Goal: Task Accomplishment & Management: Complete application form

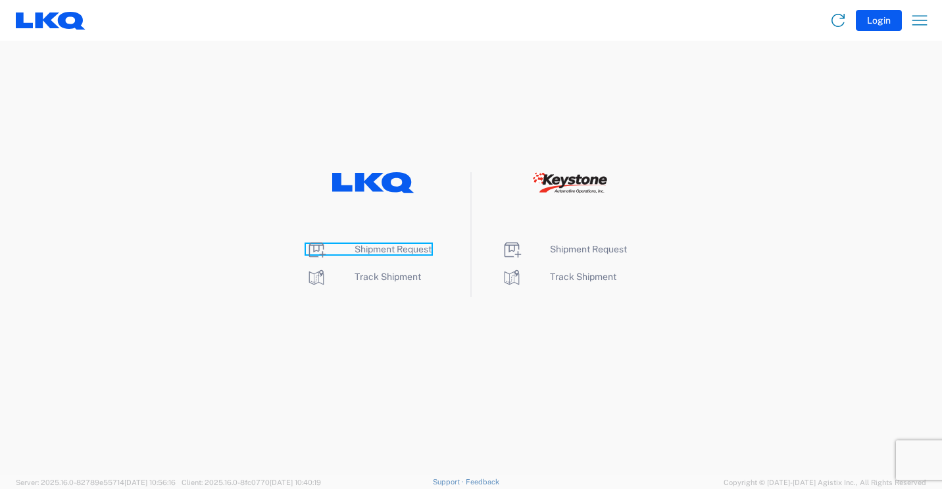
click at [381, 250] on span "Shipment Request" at bounding box center [392, 249] width 77 height 11
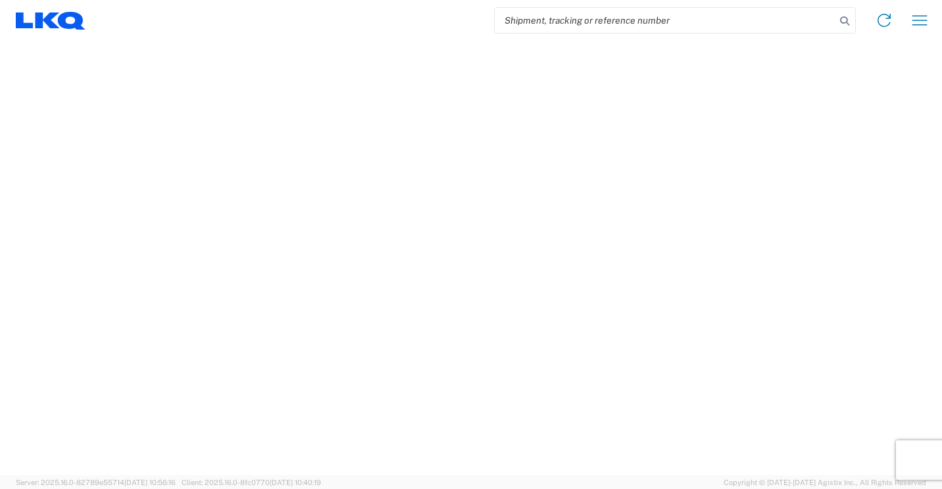
select select "FULL"
select select "LBS"
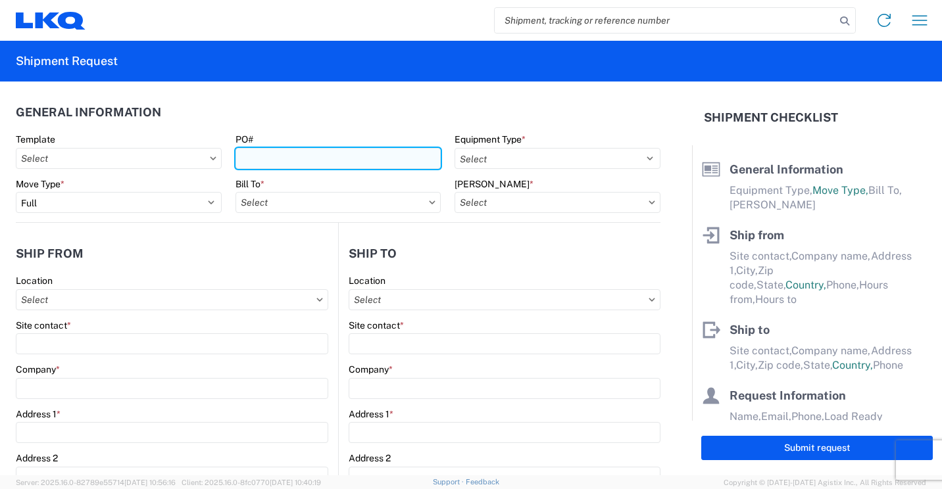
click at [362, 160] on input "PO#" at bounding box center [338, 158] width 206 height 21
type input "41697"
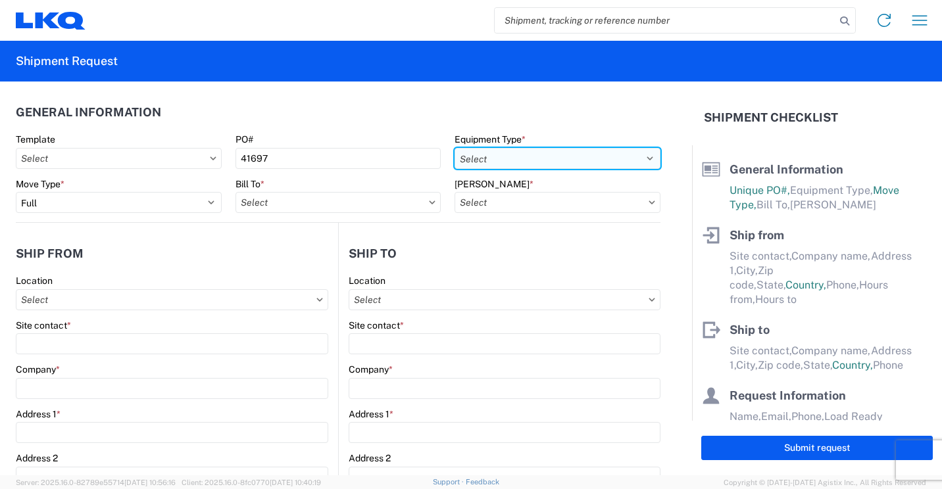
click at [562, 157] on select "Select 53’ Dry Van Flatbed Dropdeck (van) Lowboy (flatbed) Rail" at bounding box center [557, 158] width 206 height 21
select select "STDV"
click at [454, 148] on select "Select 53’ Dry Van Flatbed Dropdeck (van) Lowboy (flatbed) Rail" at bounding box center [557, 158] width 206 height 21
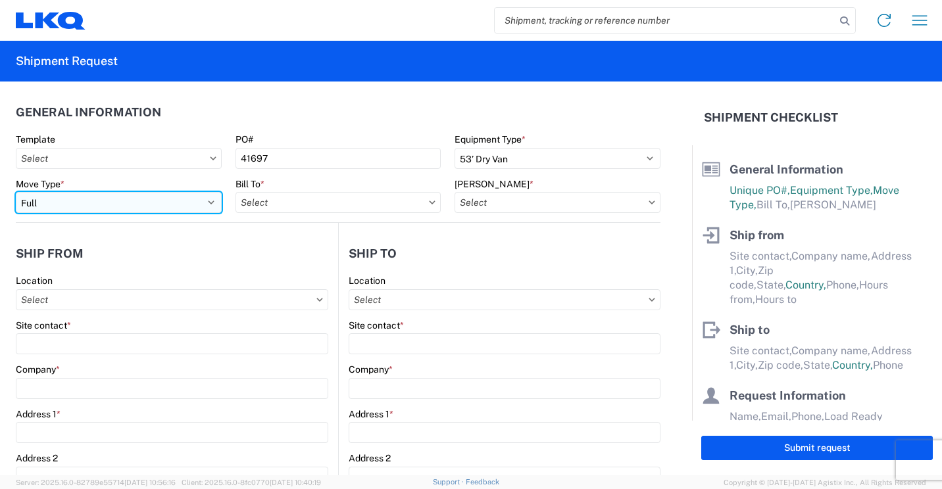
click at [204, 199] on select "Select Full Partial TL" at bounding box center [119, 202] width 206 height 21
select select "PARTIAL_TL"
click at [16, 192] on select "Select Full Partial TL" at bounding box center [119, 202] width 206 height 21
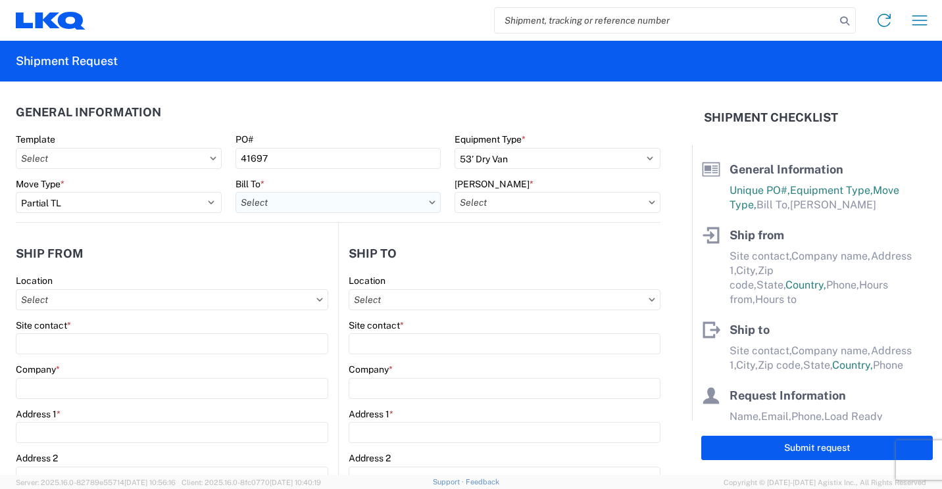
click at [280, 200] on input "Bill To *" at bounding box center [338, 202] width 206 height 21
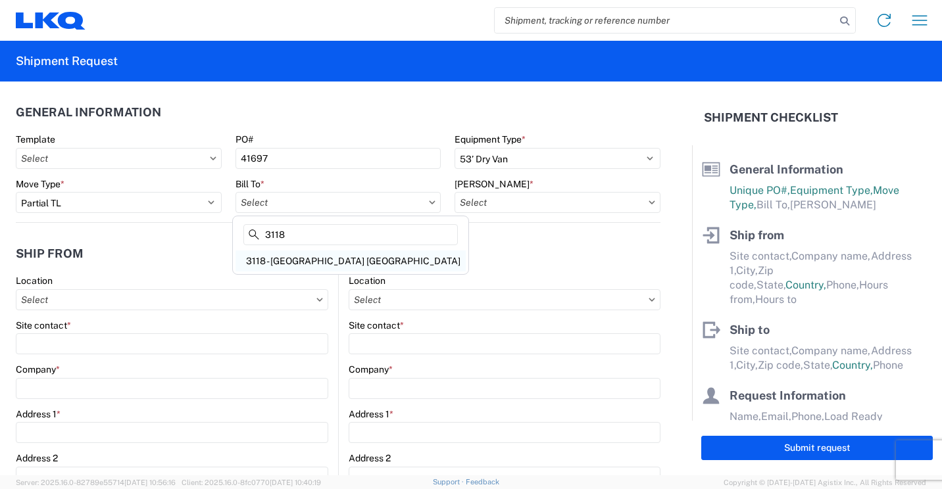
type input "3118"
click at [272, 262] on div "3118 - [GEOGRAPHIC_DATA] [GEOGRAPHIC_DATA]" at bounding box center [350, 261] width 230 height 21
type input "3118 - [GEOGRAPHIC_DATA] [GEOGRAPHIC_DATA]"
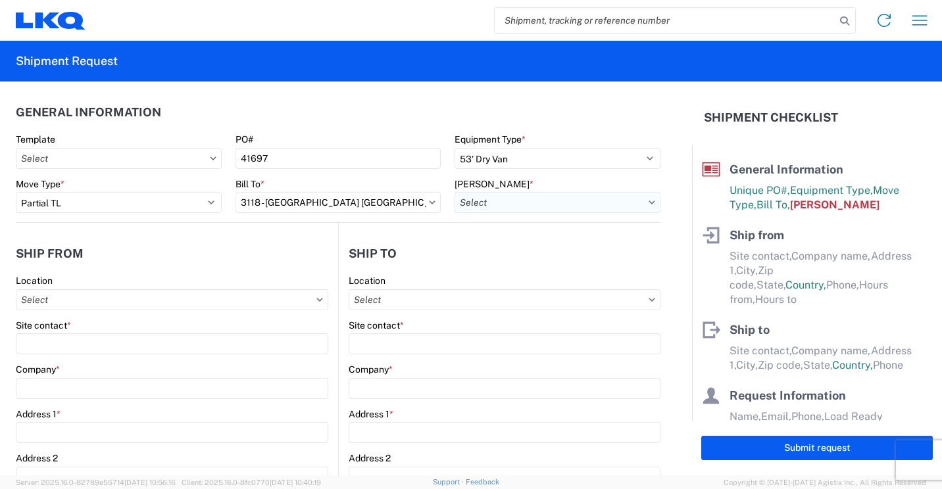
click at [521, 205] on input "[PERSON_NAME] *" at bounding box center [557, 202] width 206 height 21
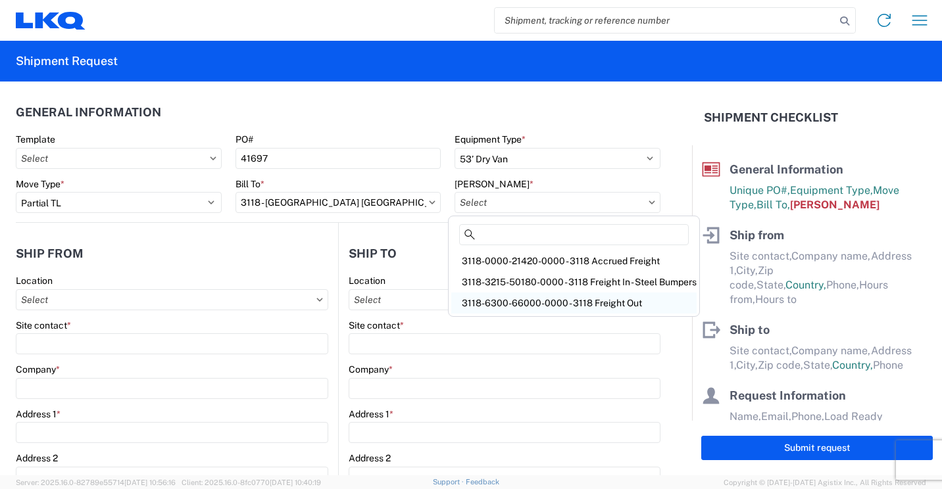
click at [512, 299] on div "3118-6300-66000-0000 - 3118 Freight Out" at bounding box center [573, 303] width 245 height 21
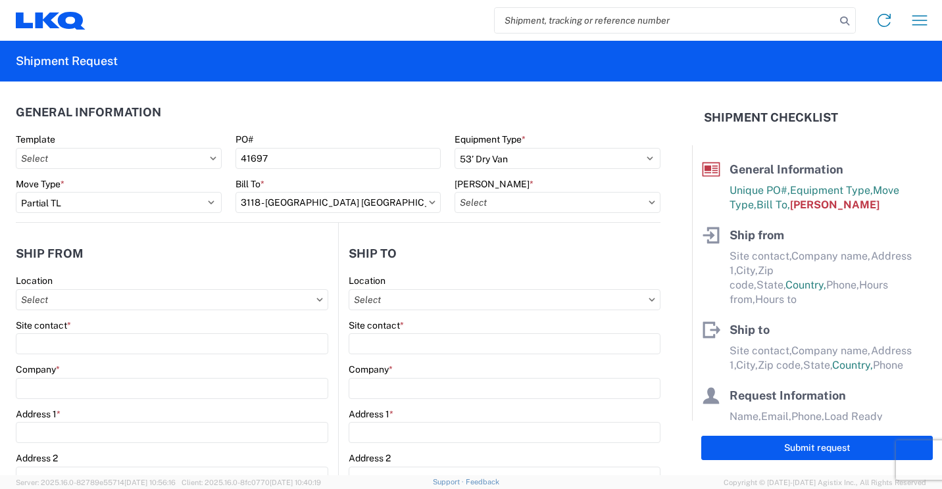
type input "3118-6300-66000-0000 - 3118 Freight Out"
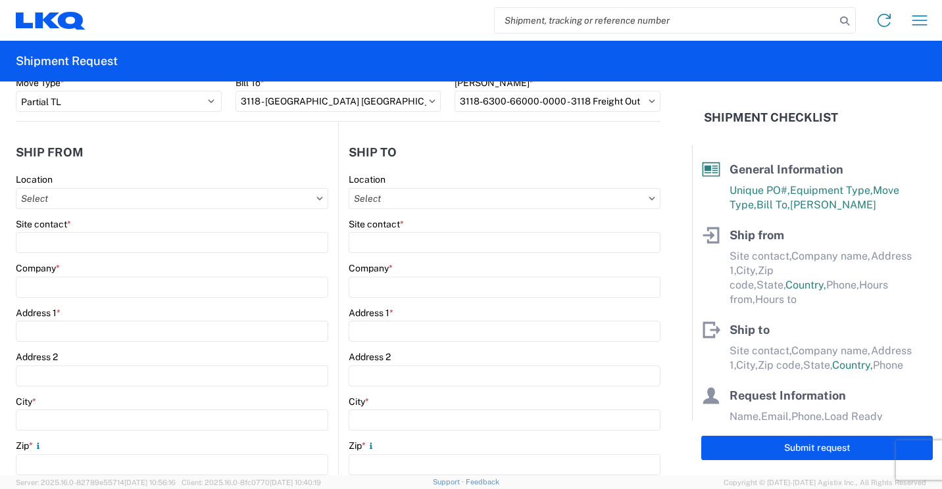
scroll to position [132, 0]
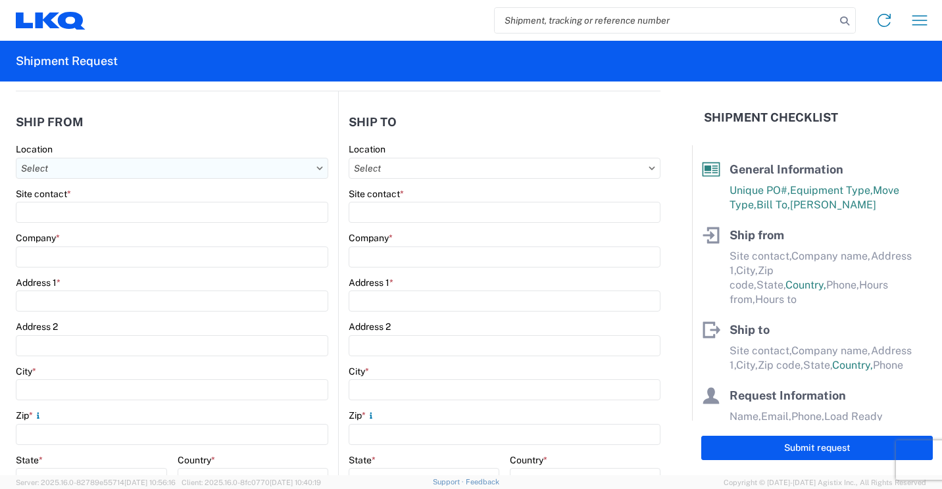
click at [277, 166] on input "Location" at bounding box center [172, 168] width 312 height 21
type input "3118"
click at [85, 225] on div "3118 - [GEOGRAPHIC_DATA] [GEOGRAPHIC_DATA]" at bounding box center [134, 226] width 230 height 21
type input "3118 - [GEOGRAPHIC_DATA] [GEOGRAPHIC_DATA]"
type input "LKQ Corporation"
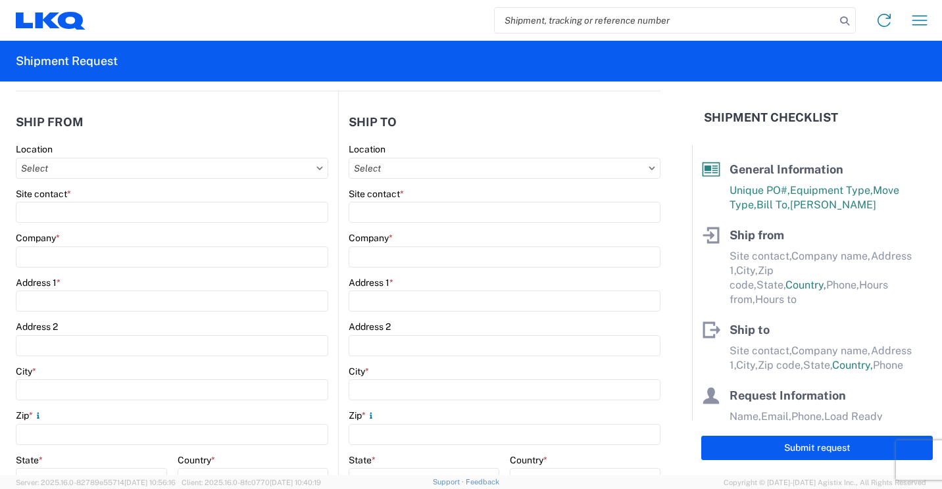
type input "[STREET_ADDRESS]"
type input "Brainerd"
type input "56401"
select select "MN"
select select "US"
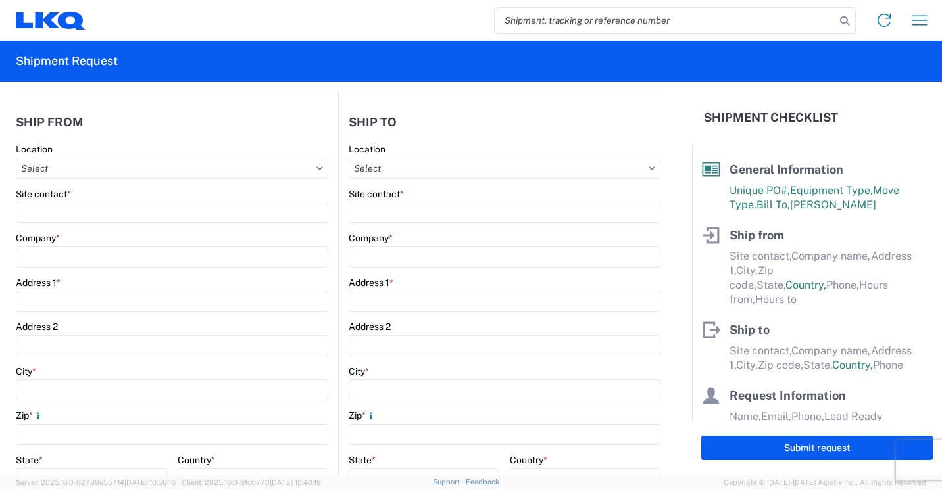
type input "07:00"
type input "16:30"
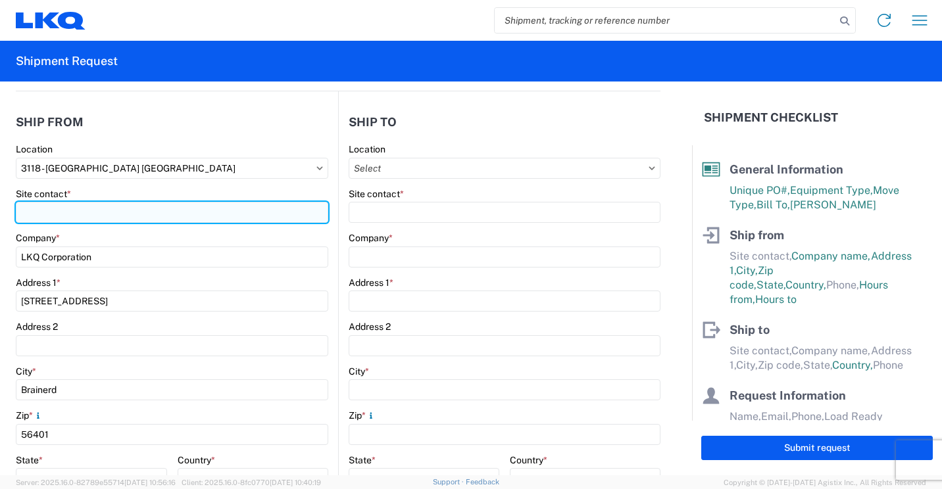
click at [105, 211] on input "Site contact *" at bounding box center [172, 212] width 312 height 21
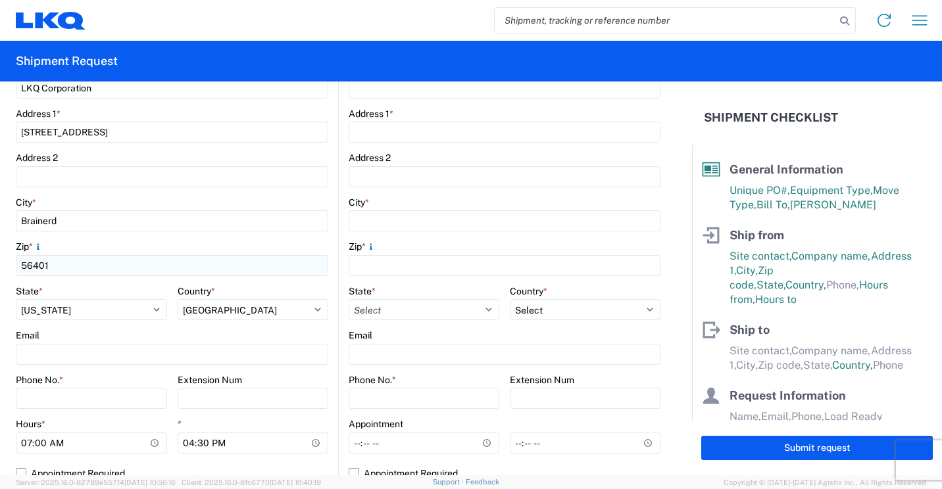
scroll to position [329, 0]
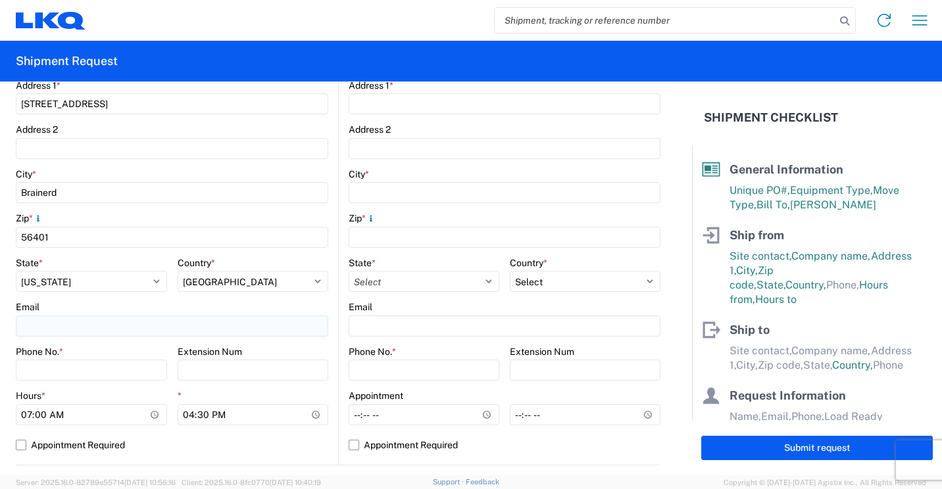
type input "[PERSON_NAME]"
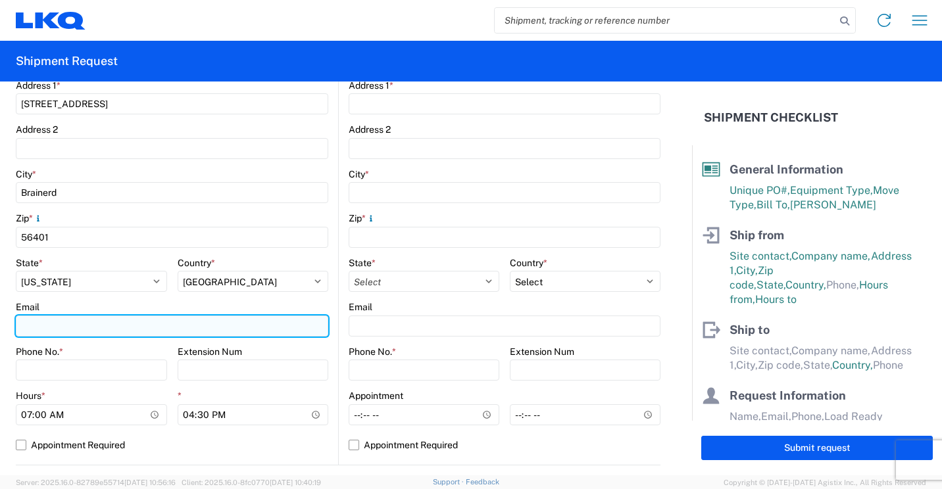
click at [96, 325] on input "Email" at bounding box center [172, 326] width 312 height 21
type input "[EMAIL_ADDRESS][DOMAIN_NAME]"
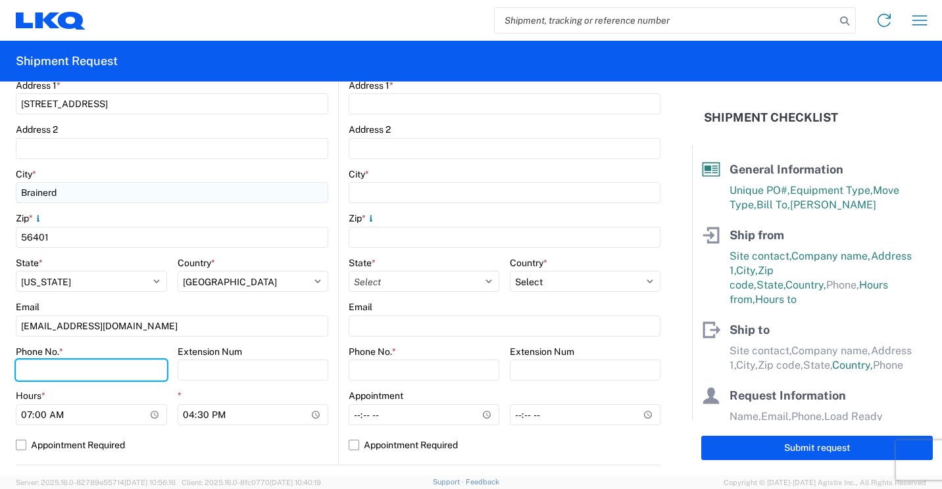
type input "2182973820"
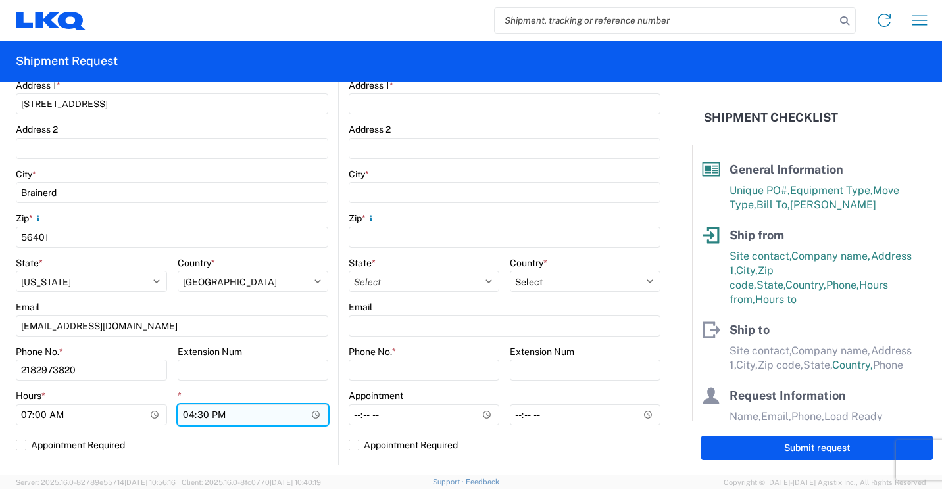
click at [187, 412] on input "16:30" at bounding box center [253, 414] width 151 height 21
type input "13:30"
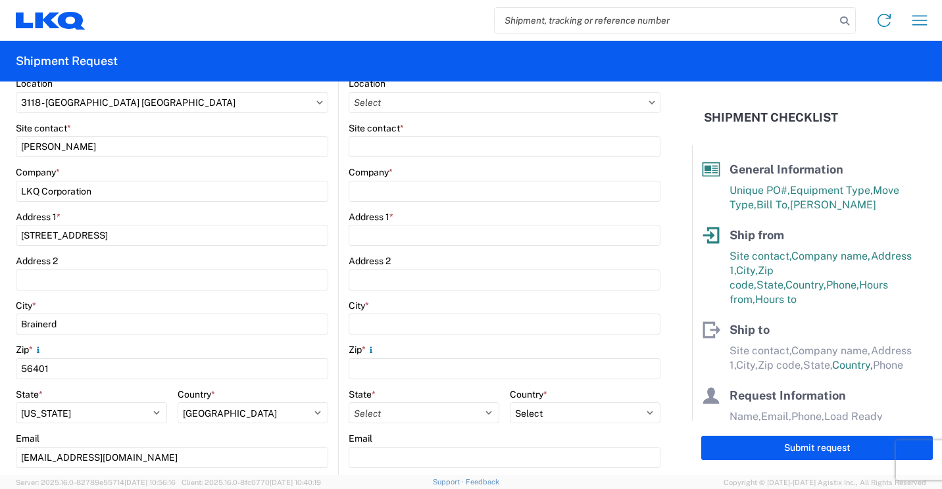
scroll to position [132, 0]
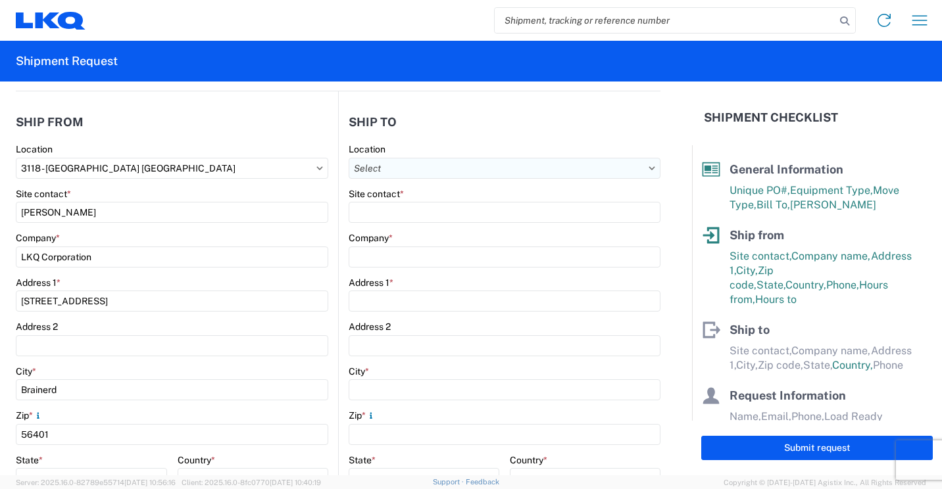
click at [536, 170] on input "Location" at bounding box center [505, 168] width 312 height 21
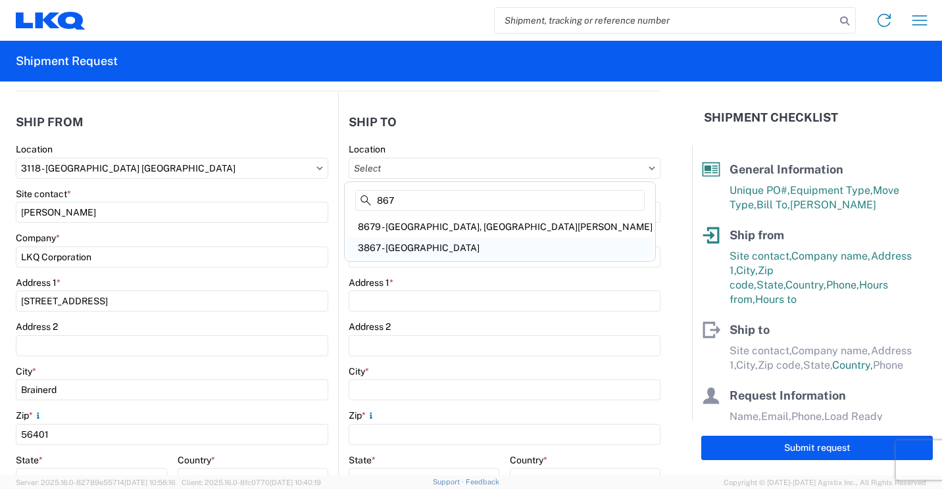
type input "867"
click at [445, 247] on div "3867 - [GEOGRAPHIC_DATA]" at bounding box center [499, 247] width 305 height 21
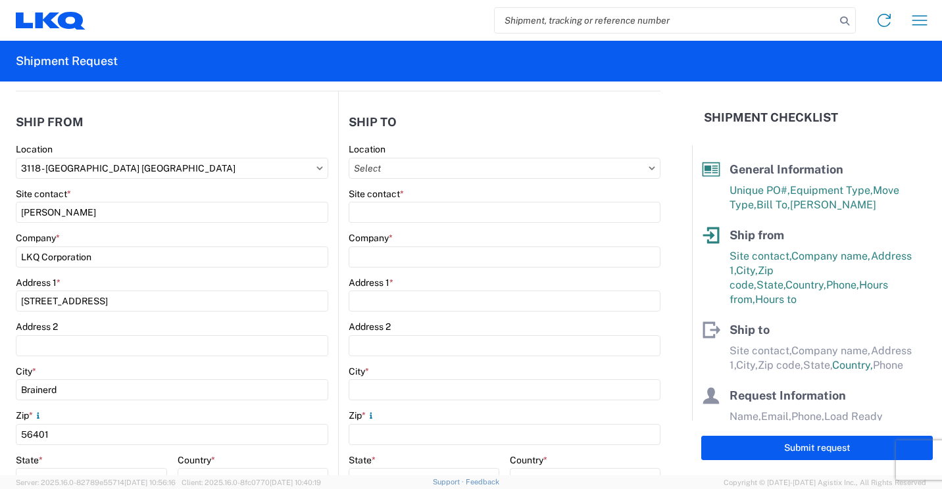
type input "3867 - [GEOGRAPHIC_DATA]"
type input "[STREET_ADDRESS]"
type input "[STREET_ADDRESS][PERSON_NAME]"
type input "Suite 110"
type input "[GEOGRAPHIC_DATA]"
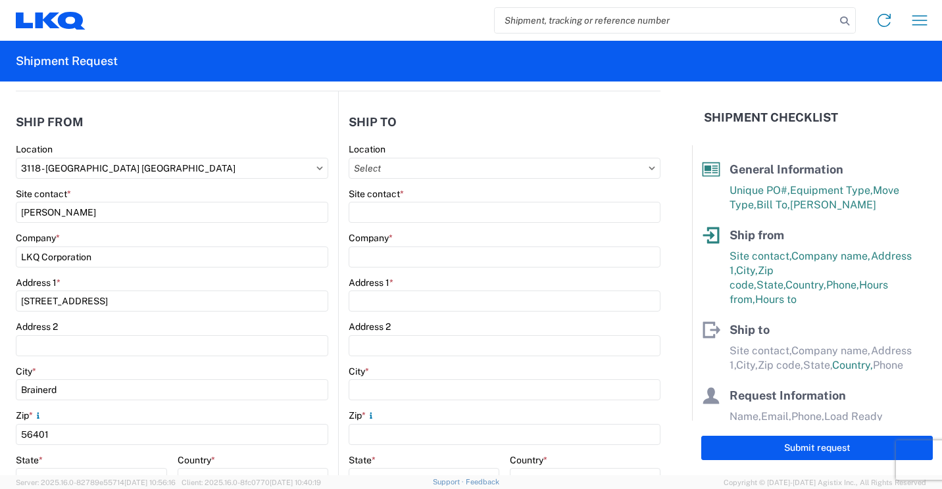
type input "95691"
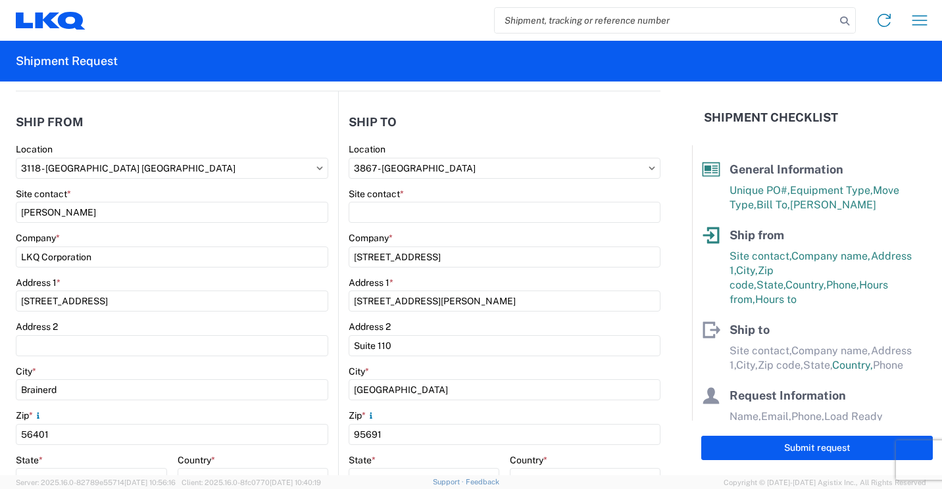
select select "US"
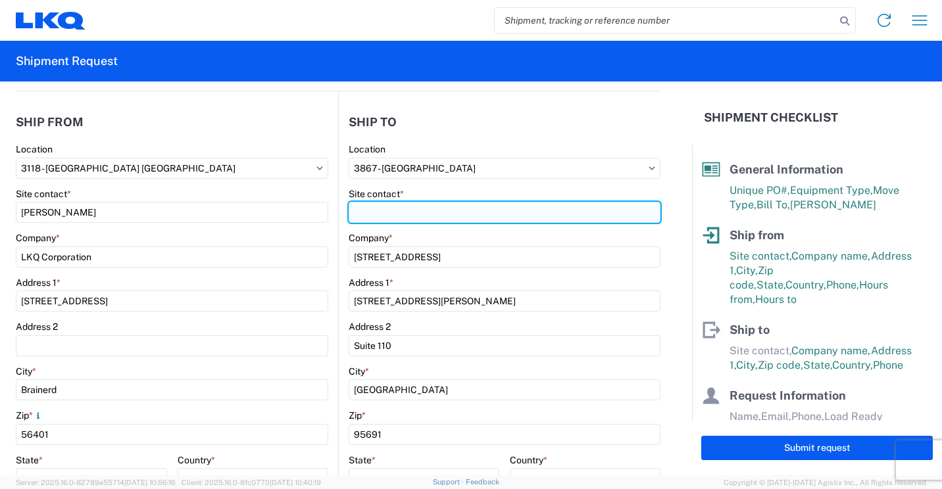
click at [470, 205] on input "Site contact *" at bounding box center [505, 212] width 312 height 21
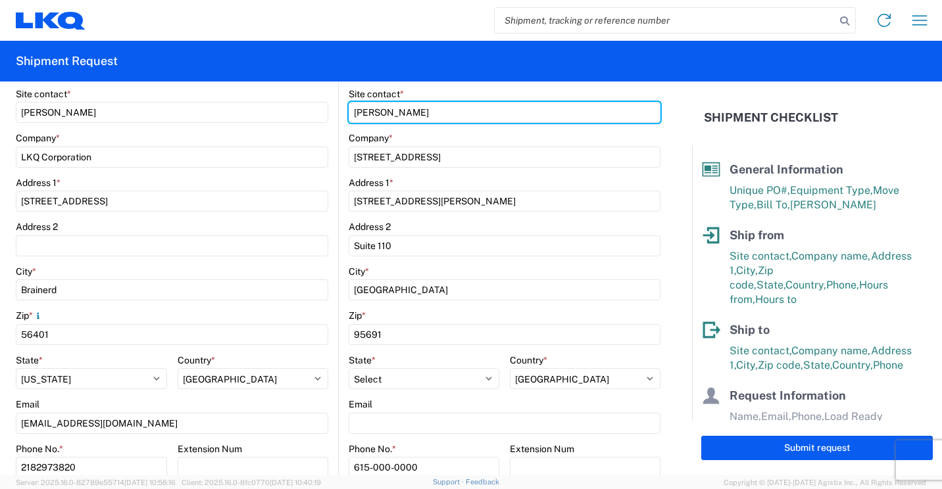
scroll to position [263, 0]
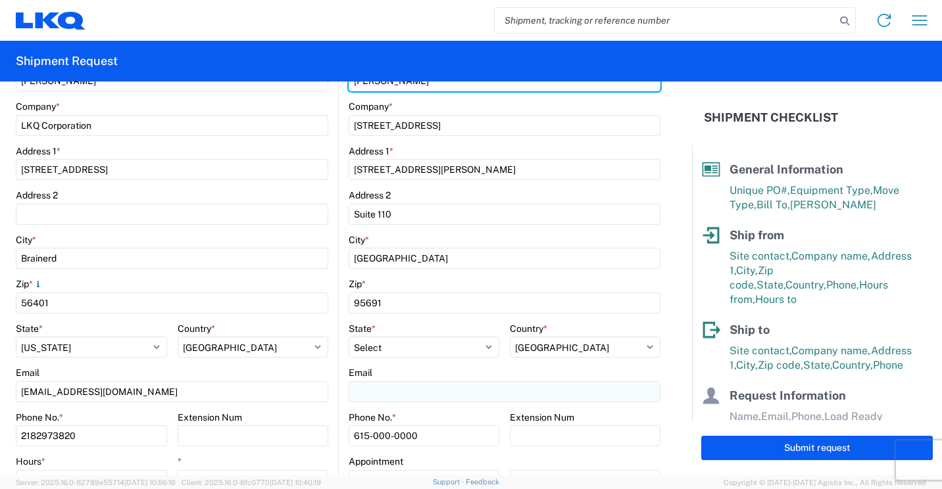
type input "[PERSON_NAME]"
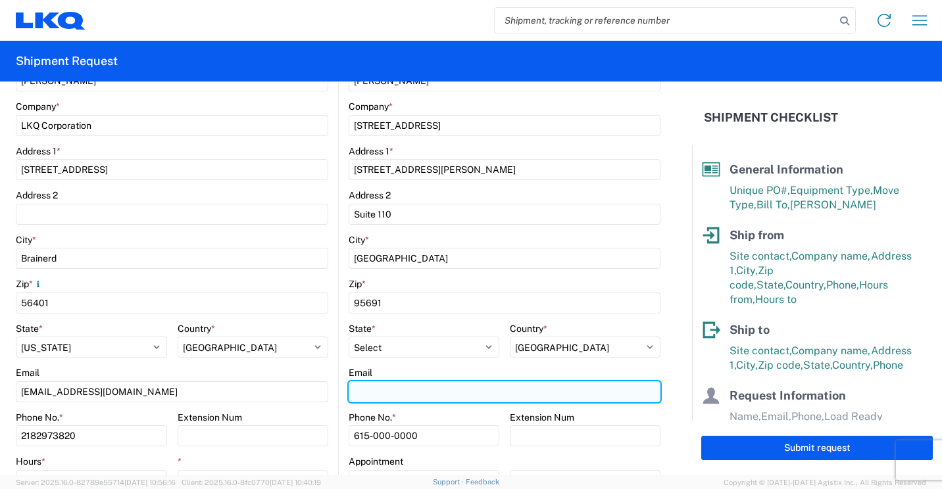
click at [394, 390] on input "Email" at bounding box center [505, 391] width 312 height 21
type input "[EMAIL_ADDRESS][DOMAIN_NAME]"
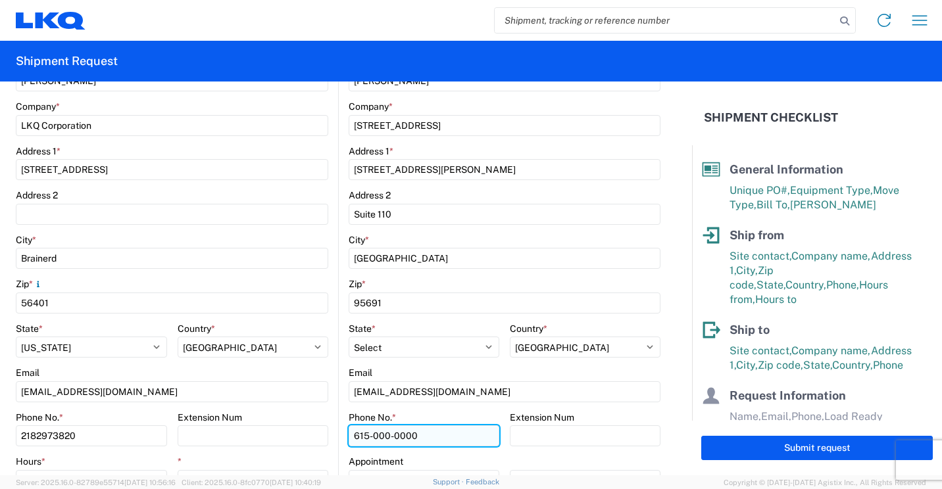
click at [445, 439] on input "615-000-0000" at bounding box center [424, 435] width 151 height 21
type input "6"
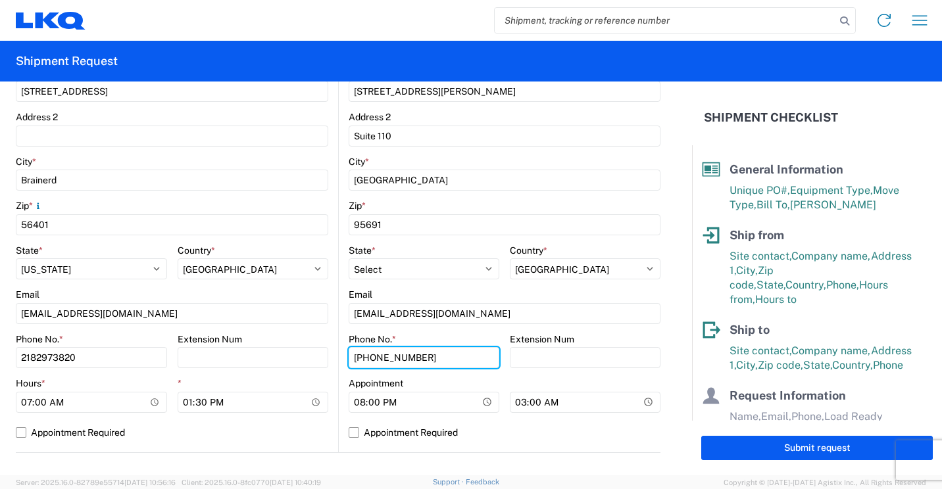
scroll to position [395, 0]
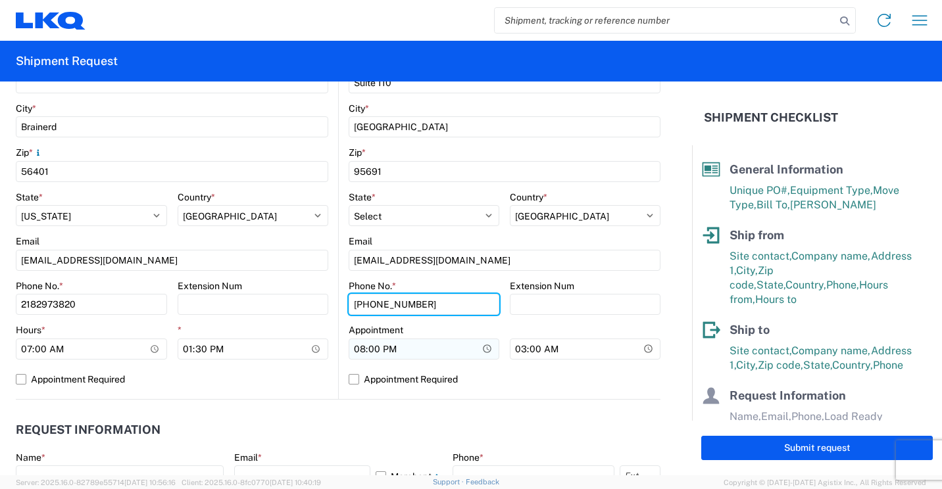
type input "[PHONE_NUMBER]"
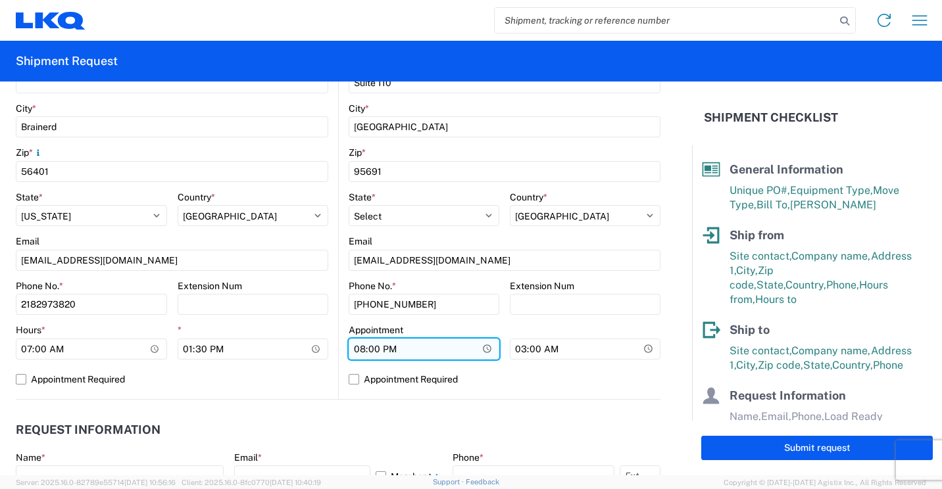
click at [167, 351] on input "20:00" at bounding box center [91, 349] width 151 height 21
type input "08:00"
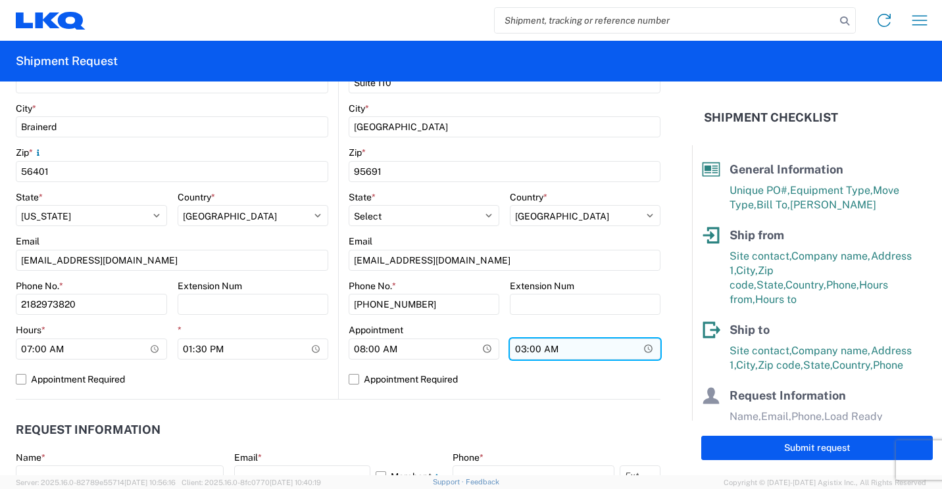
click at [544, 350] on input "03:00" at bounding box center [585, 349] width 151 height 21
click at [526, 350] on input "15:00" at bounding box center [585, 349] width 151 height 21
type input "15:30"
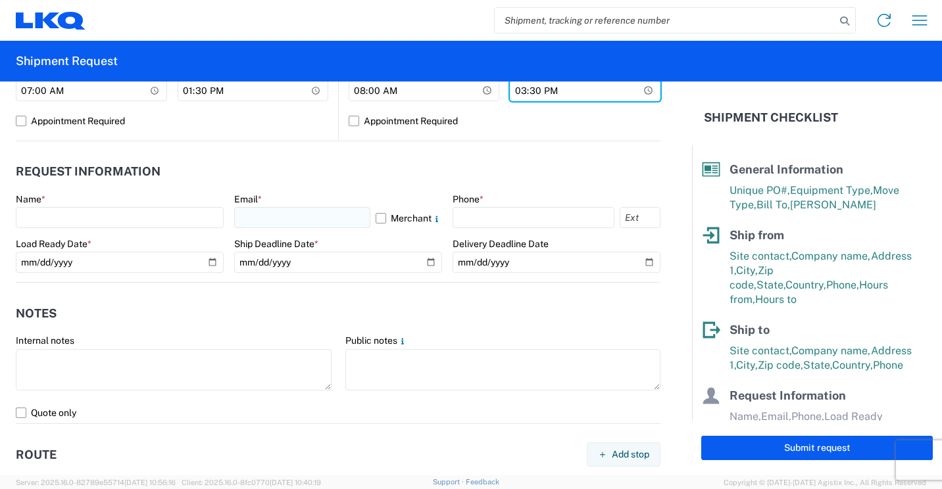
scroll to position [658, 0]
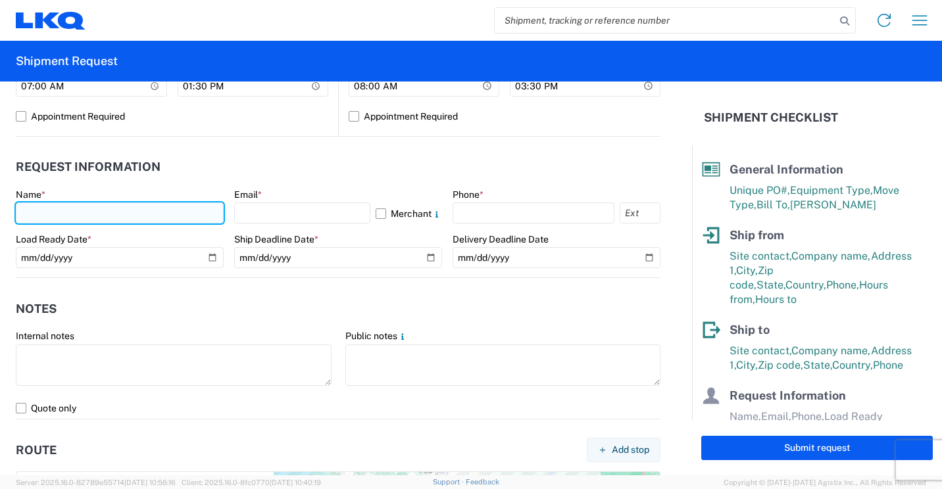
click at [181, 213] on input "text" at bounding box center [120, 213] width 208 height 21
type input "[PERSON_NAME]"
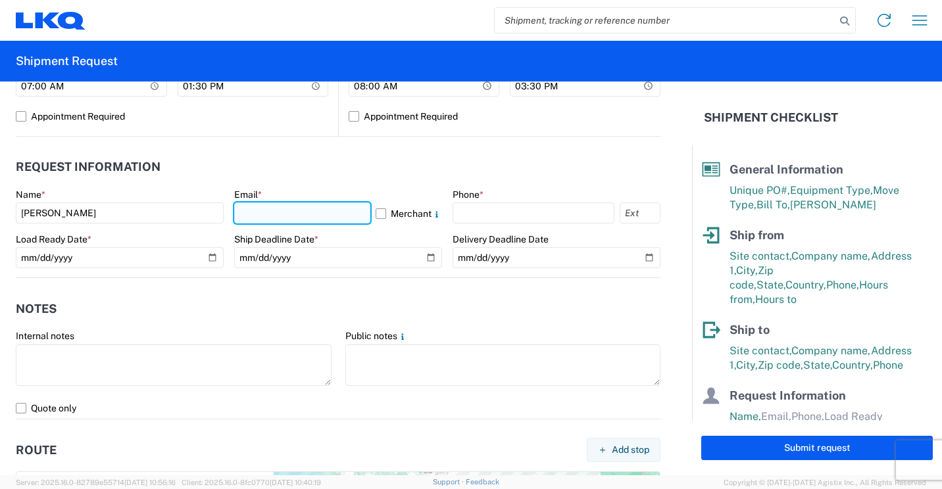
click at [274, 217] on input "text" at bounding box center [302, 213] width 136 height 21
type input "[EMAIL_ADDRESS][DOMAIN_NAME]"
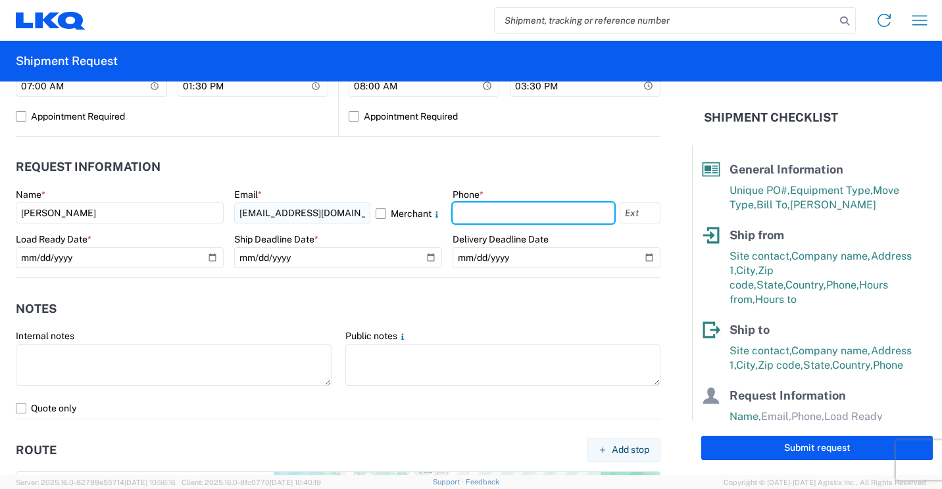
type input "2182973820"
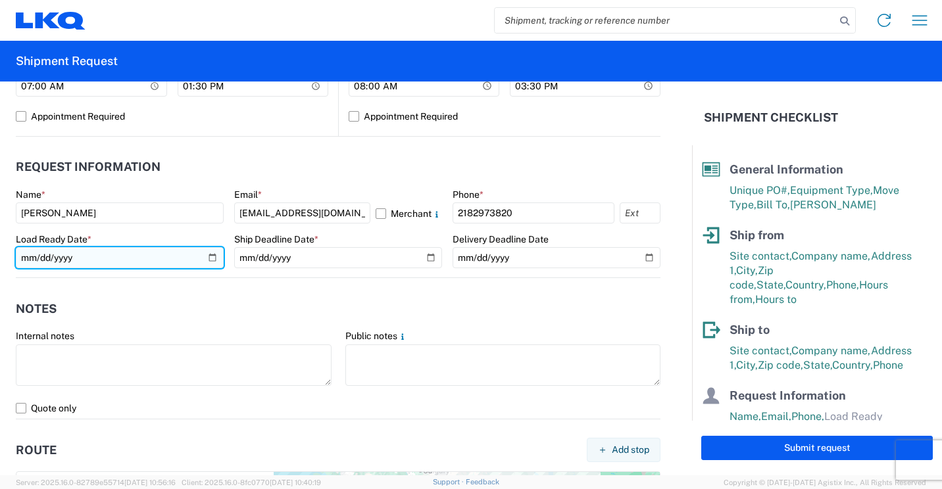
click at [210, 255] on input "date" at bounding box center [120, 257] width 208 height 21
type input "[DATE]"
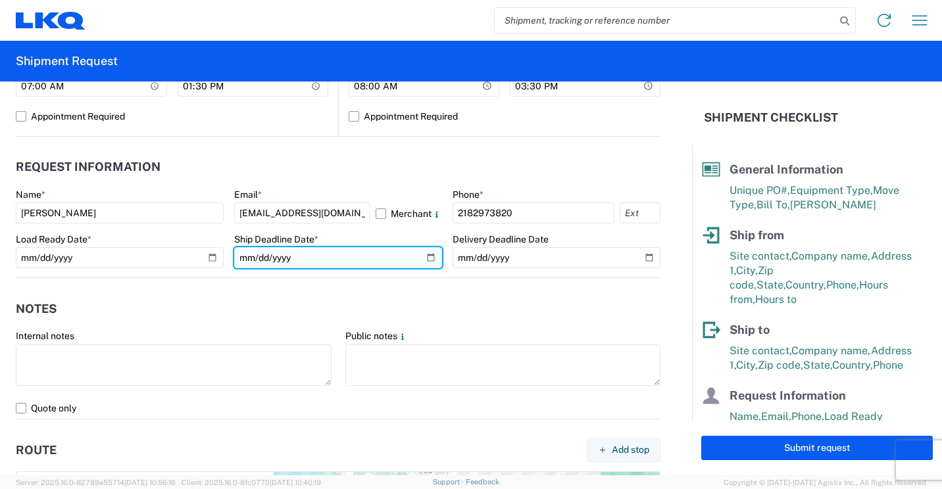
click at [421, 256] on input "date" at bounding box center [338, 257] width 208 height 21
type input "[DATE]"
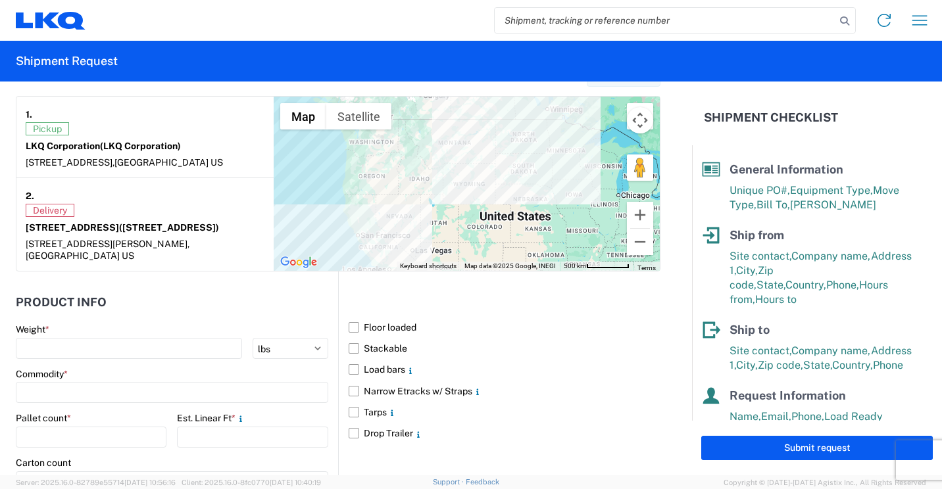
scroll to position [1052, 0]
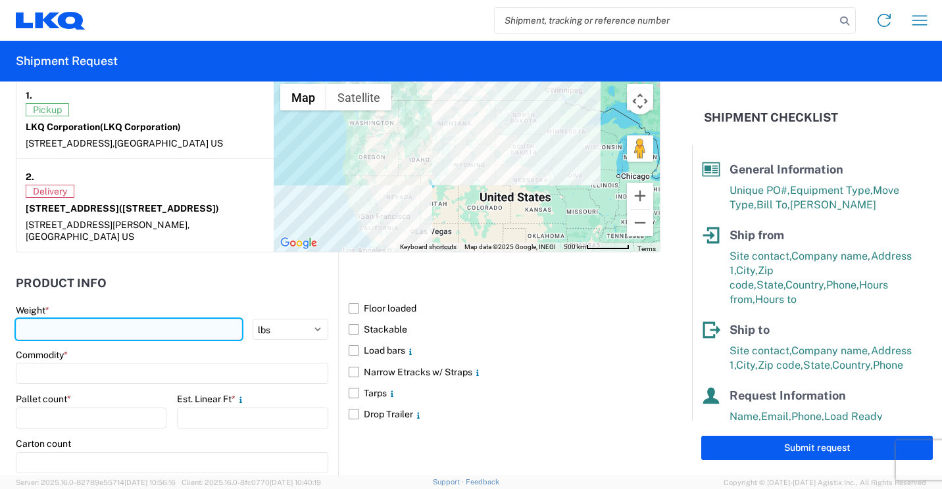
click at [122, 329] on input "number" at bounding box center [129, 329] width 226 height 21
type input "2639"
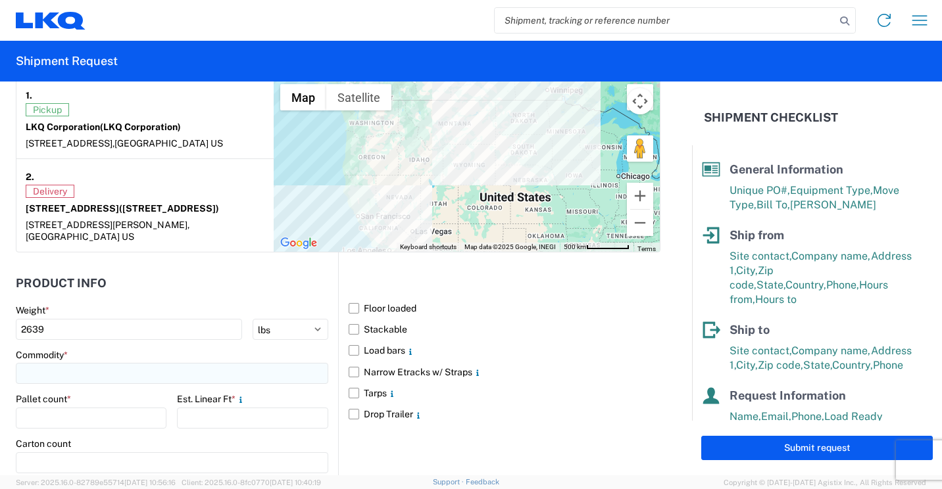
click at [129, 370] on input at bounding box center [172, 373] width 312 height 21
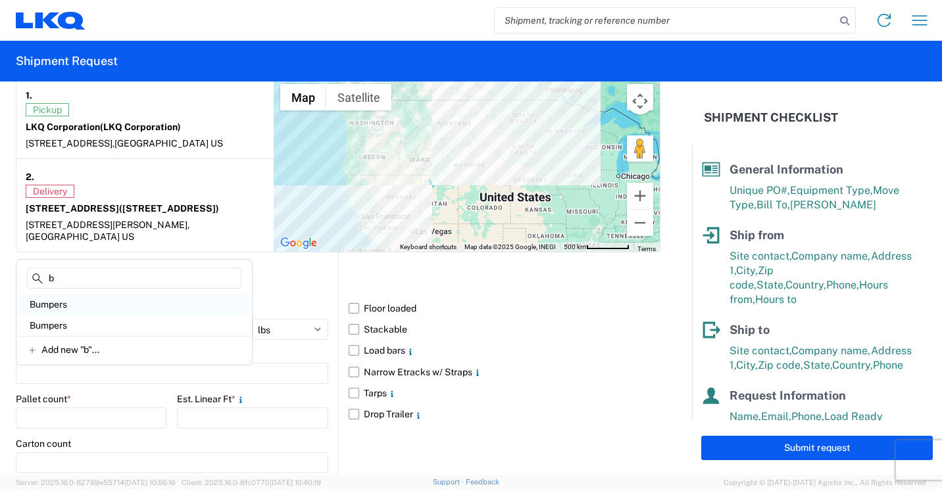
type input "b"
click at [81, 303] on div "Bumpers" at bounding box center [134, 304] width 230 height 21
type input "Bumpers"
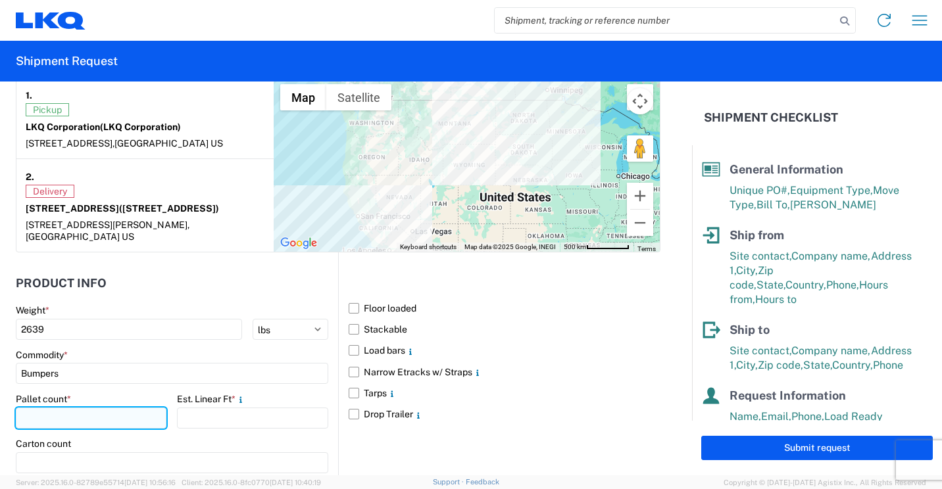
click at [113, 420] on input "number" at bounding box center [91, 418] width 151 height 21
type input "3"
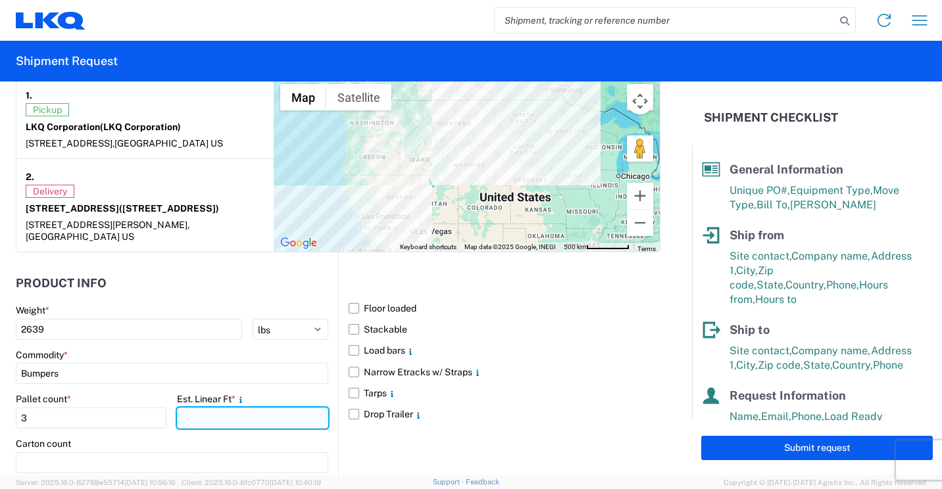
click at [204, 420] on input "number" at bounding box center [252, 418] width 151 height 21
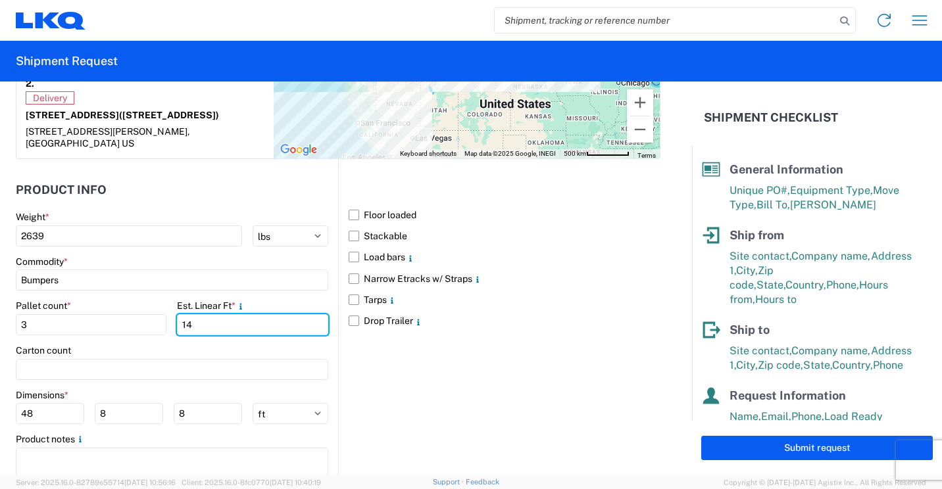
scroll to position [1184, 0]
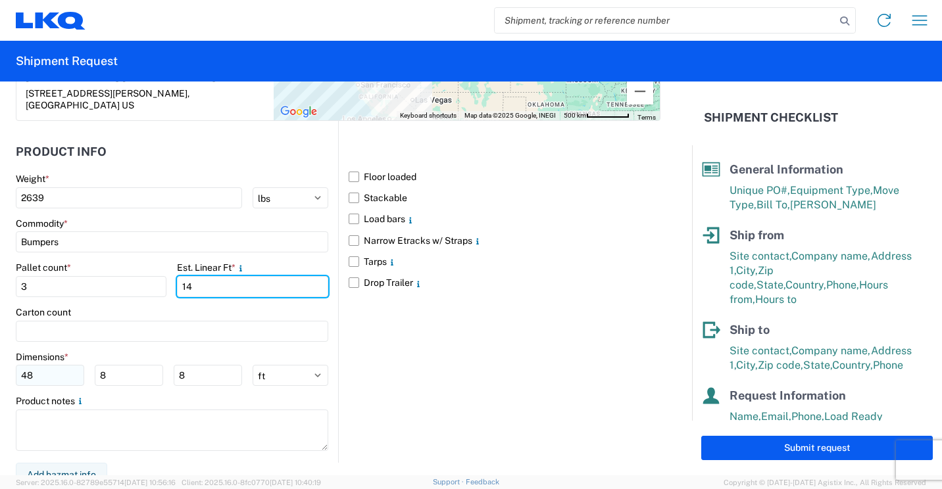
type input "14"
drag, startPoint x: 68, startPoint y: 385, endPoint x: 69, endPoint y: 377, distance: 7.9
click at [70, 385] on input "48" at bounding box center [50, 375] width 68 height 21
type input "4"
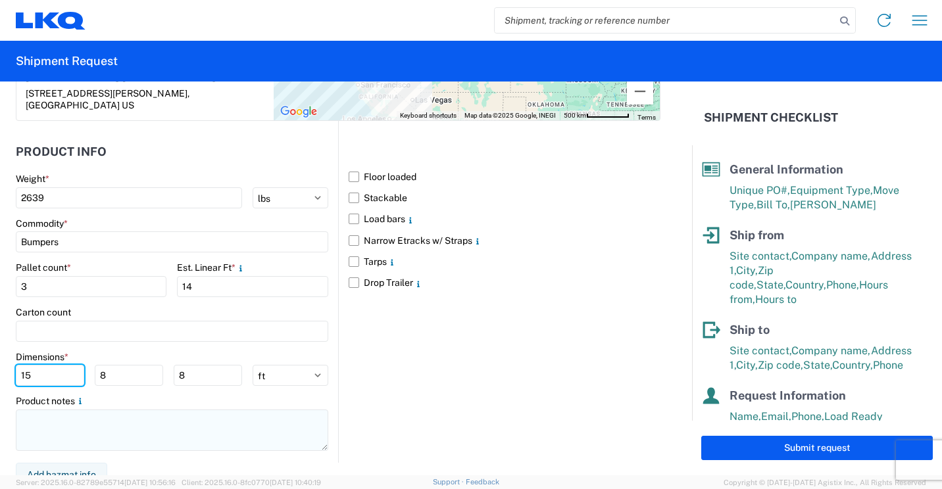
scroll to position [1195, 0]
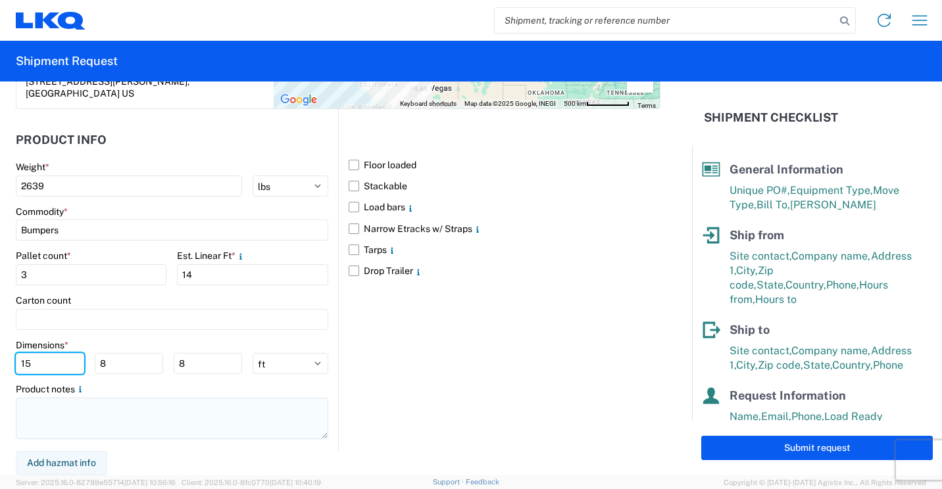
type input "15"
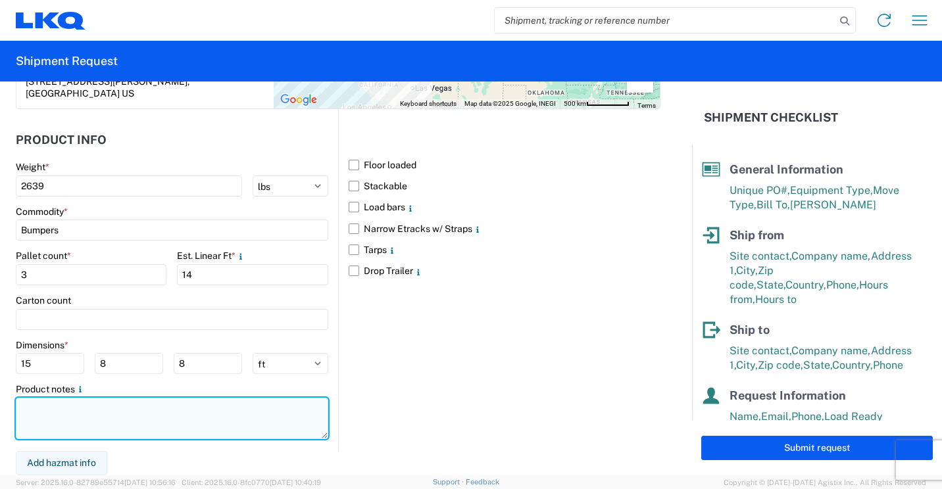
drag, startPoint x: 153, startPoint y: 405, endPoint x: 182, endPoint y: 358, distance: 55.5
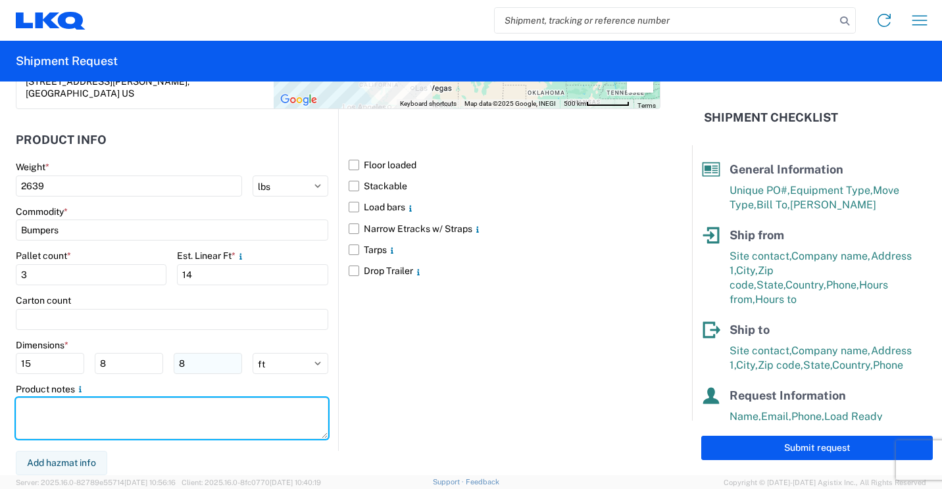
click at [154, 406] on textarea at bounding box center [172, 418] width 312 height 41
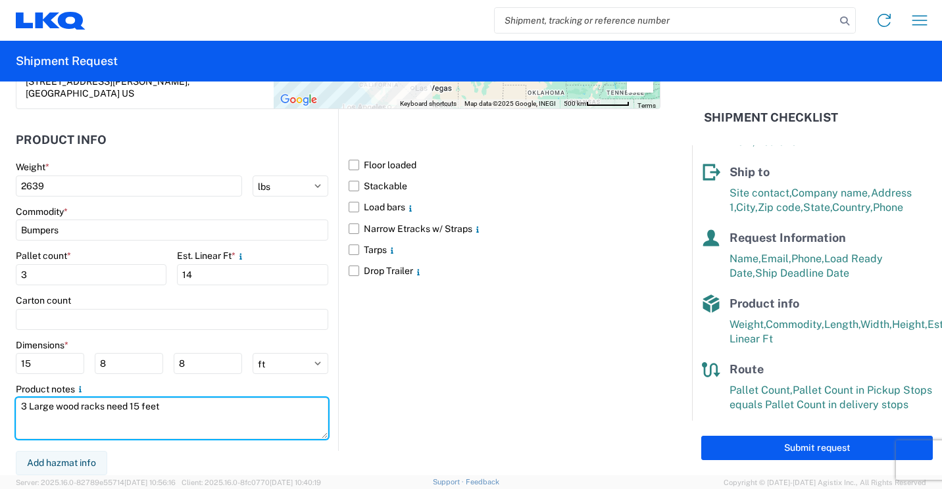
scroll to position [163, 0]
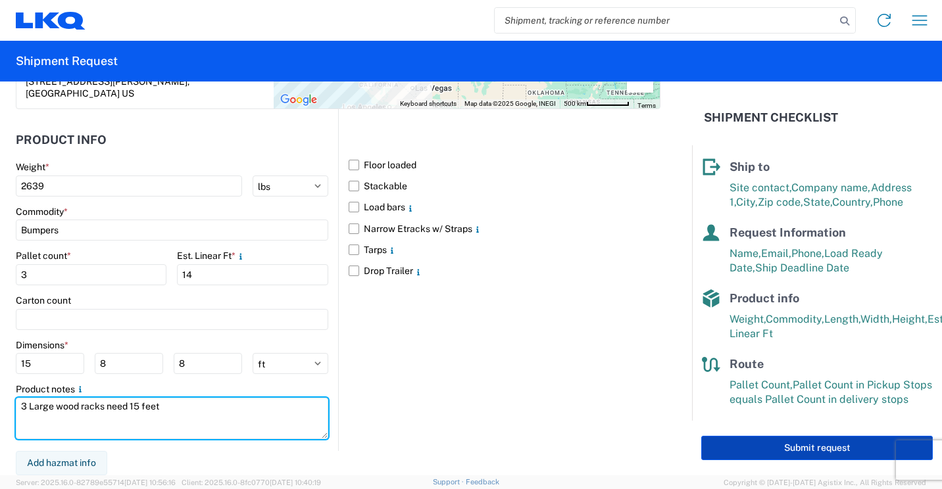
type textarea "3 Large wood racks need 15 feet"
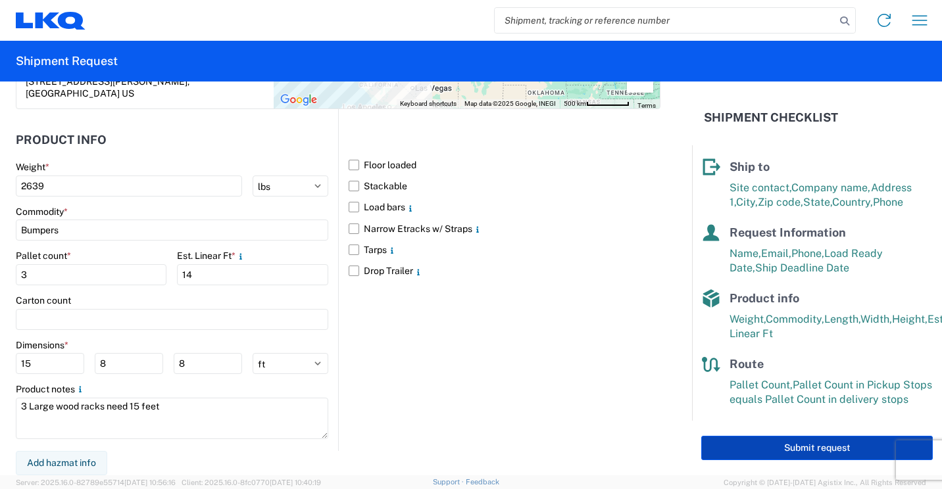
click at [758, 445] on button "Submit request" at bounding box center [816, 448] width 231 height 24
select select "US"
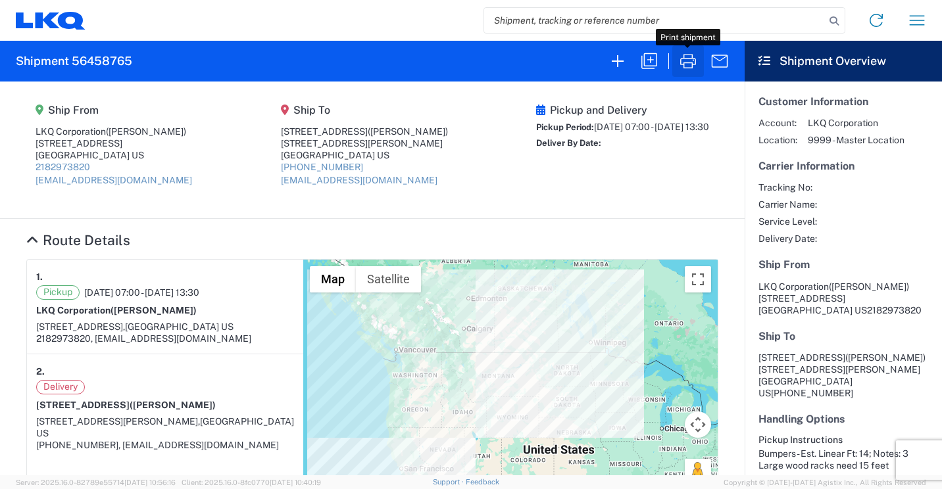
click at [687, 57] on icon "button" at bounding box center [687, 61] width 21 height 21
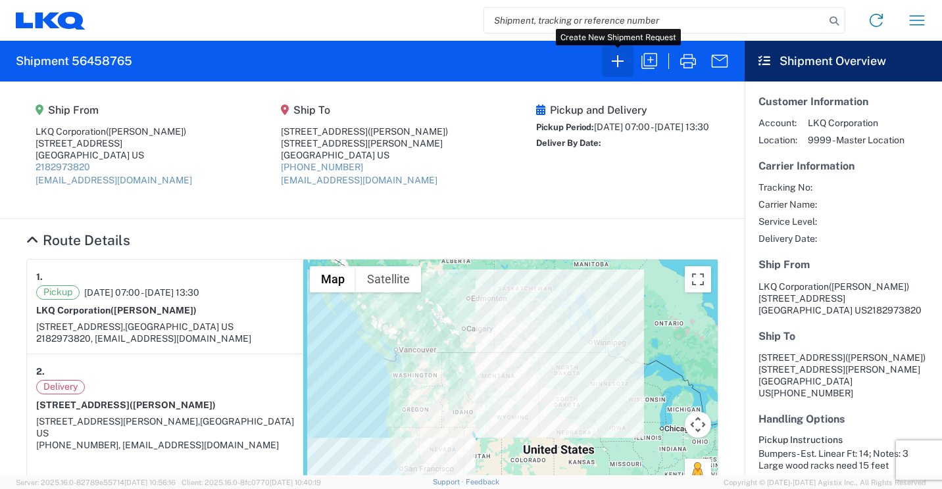
click at [617, 60] on icon "button" at bounding box center [617, 61] width 21 height 21
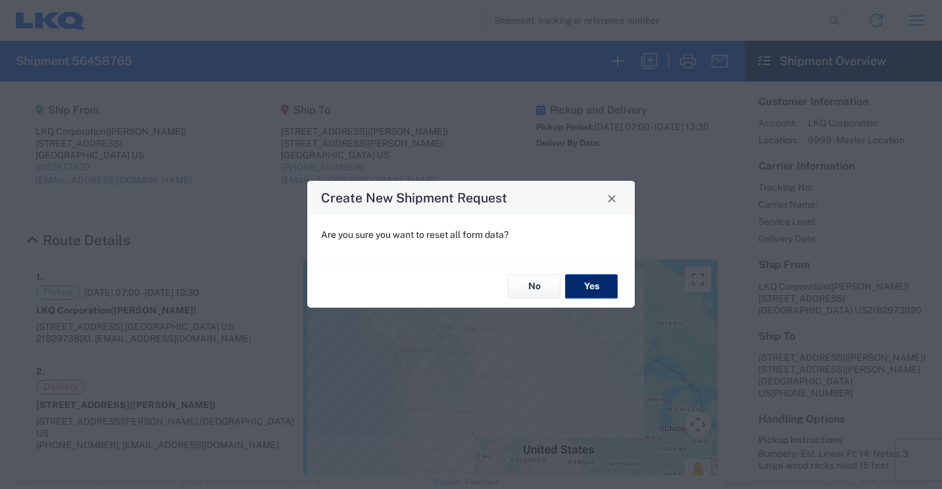
click at [586, 282] on button "Yes" at bounding box center [591, 286] width 53 height 24
select select "FULL"
select select "US"
select select "LBS"
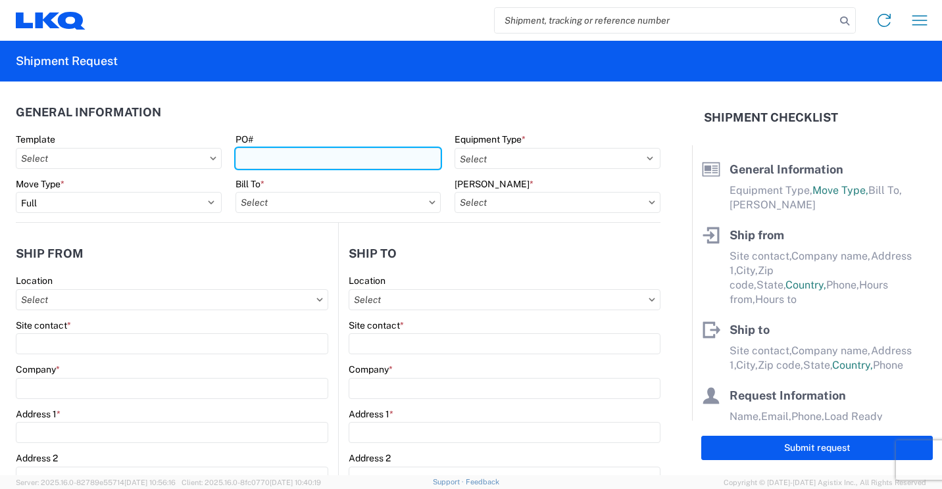
click at [410, 159] on input "PO#" at bounding box center [338, 158] width 206 height 21
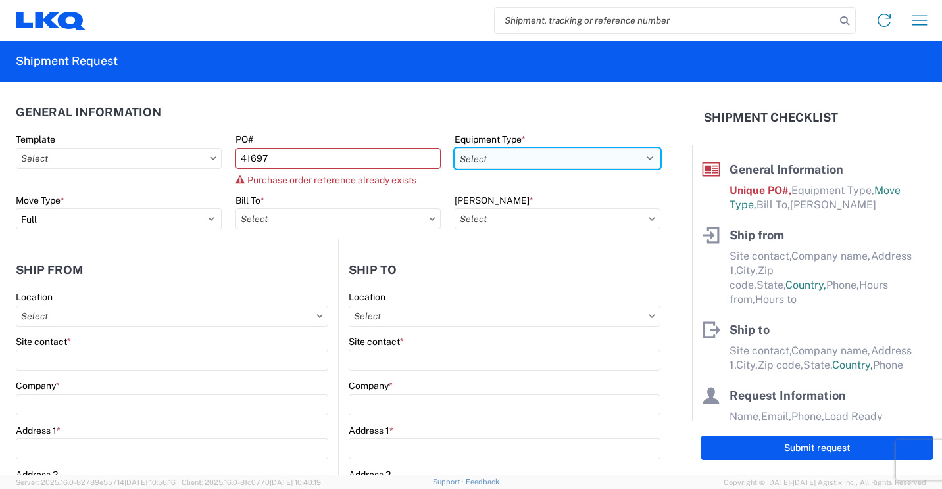
click at [615, 158] on select "Select 53’ Dry Van Flatbed Dropdeck (van) Lowboy (flatbed) Rail" at bounding box center [557, 158] width 206 height 21
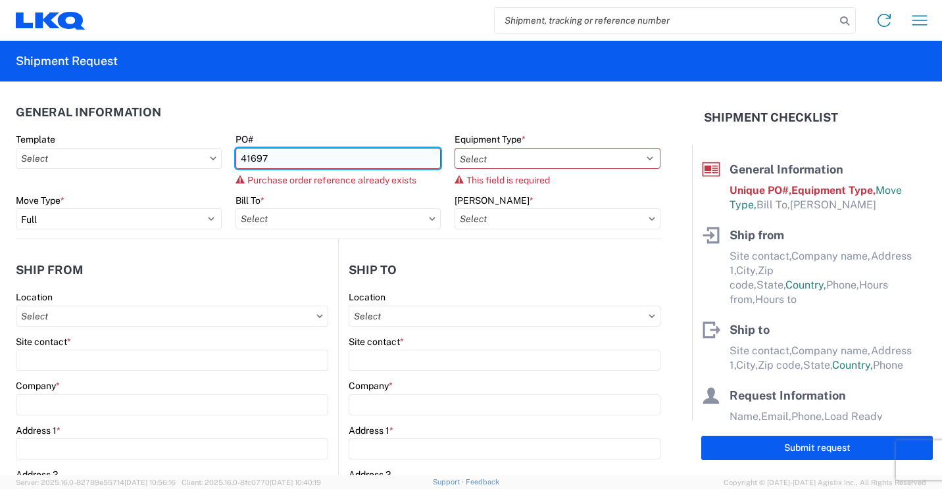
click at [416, 160] on input "41697" at bounding box center [338, 158] width 206 height 21
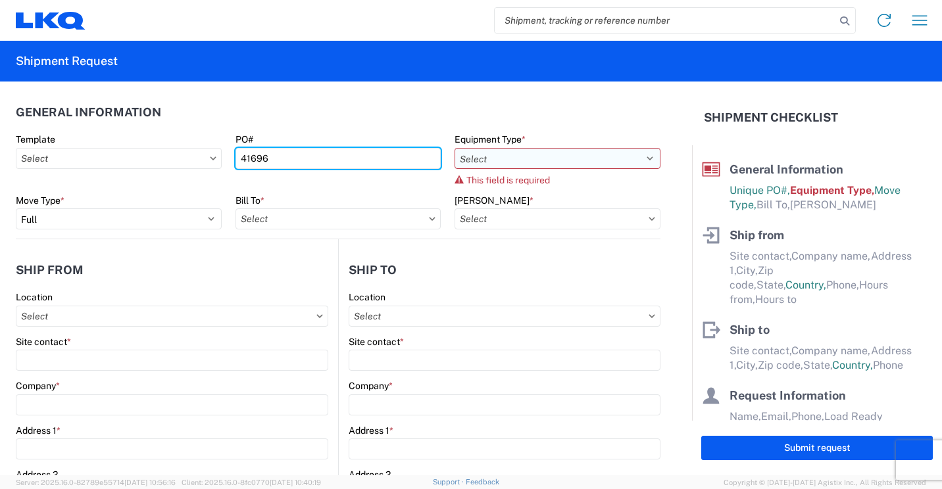
type input "41696"
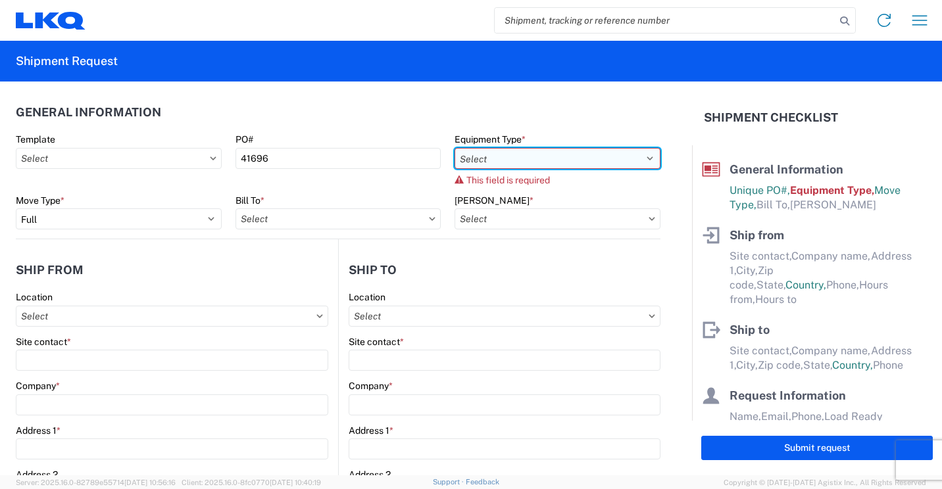
click at [560, 157] on select "Select 53’ Dry Van Flatbed Dropdeck (van) Lowboy (flatbed) Rail" at bounding box center [557, 158] width 206 height 21
select select "STDV"
click at [454, 148] on select "Select 53’ Dry Van Flatbed Dropdeck (van) Lowboy (flatbed) Rail" at bounding box center [557, 158] width 206 height 21
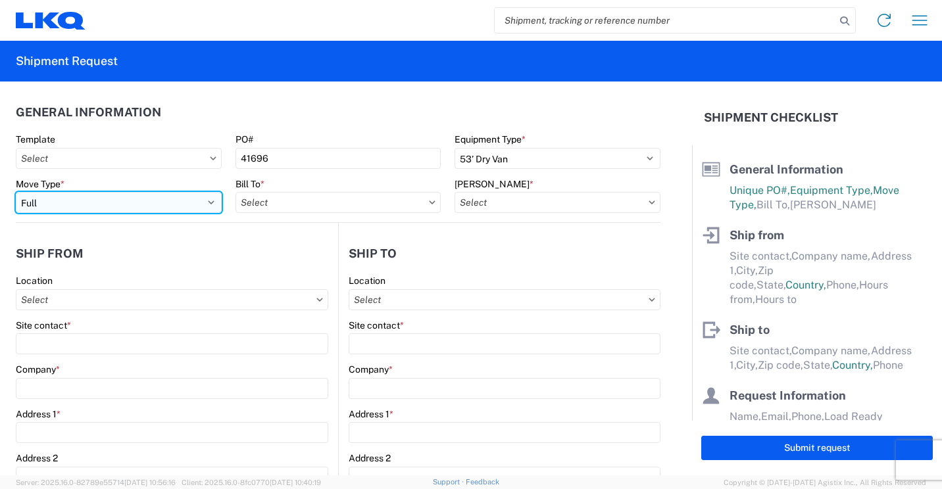
click at [205, 197] on select "Select Full Partial TL" at bounding box center [119, 202] width 206 height 21
select select "PARTIAL_TL"
click at [16, 192] on select "Select Full Partial TL" at bounding box center [119, 202] width 206 height 21
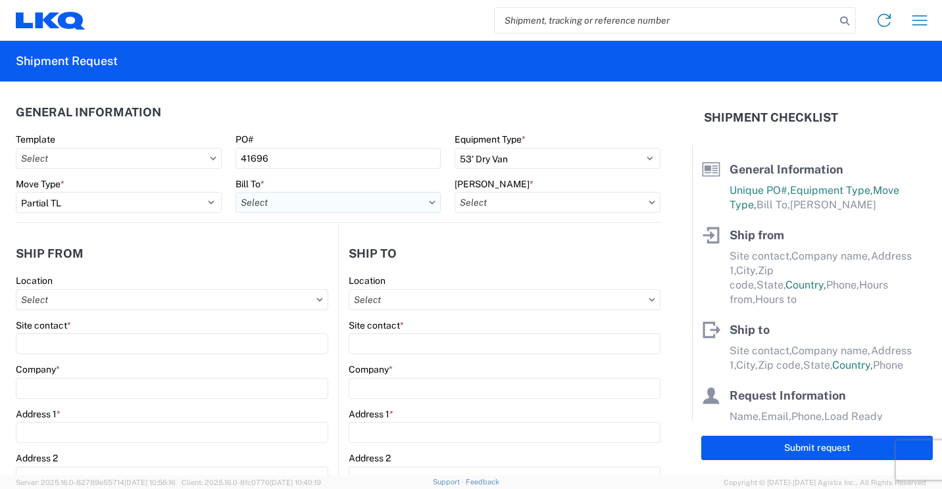
click at [295, 202] on input "Bill To *" at bounding box center [338, 202] width 206 height 21
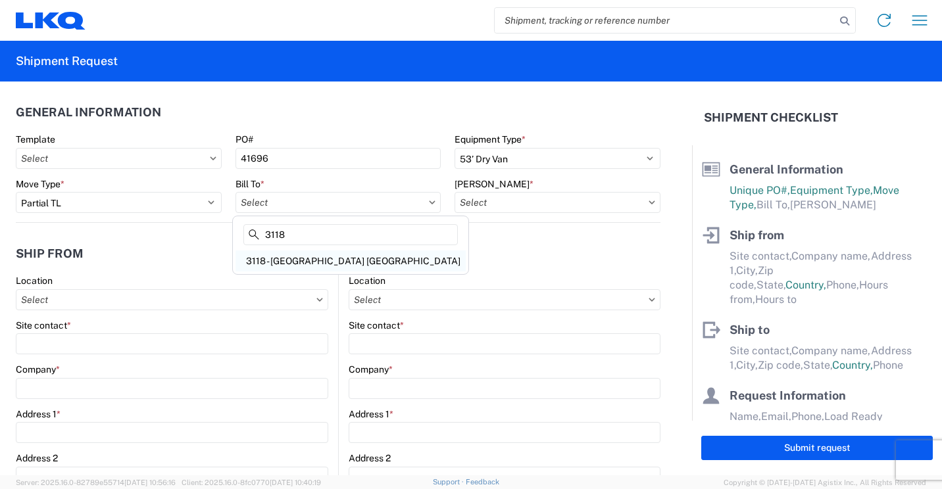
type input "3118"
click at [301, 260] on div "3118 - [GEOGRAPHIC_DATA] [GEOGRAPHIC_DATA]" at bounding box center [350, 261] width 230 height 21
type input "3118 - [GEOGRAPHIC_DATA] [GEOGRAPHIC_DATA]"
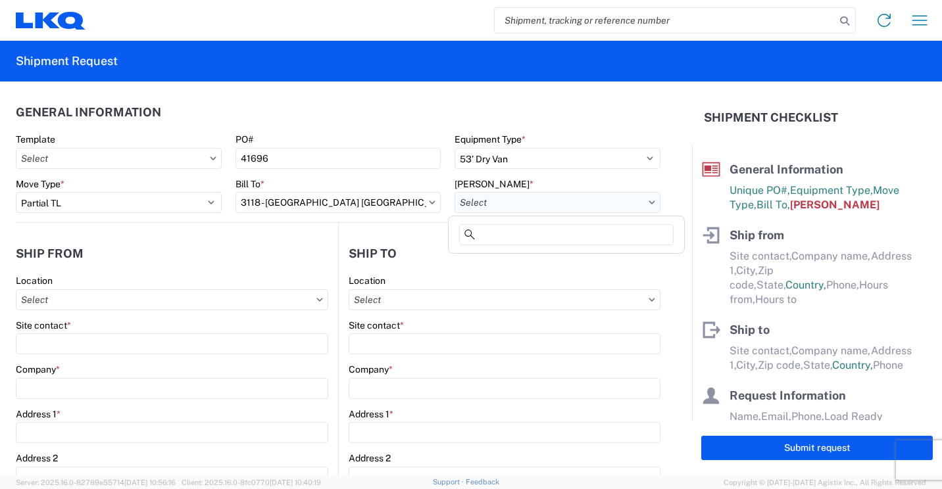
click at [500, 201] on input "[PERSON_NAME] *" at bounding box center [557, 202] width 206 height 21
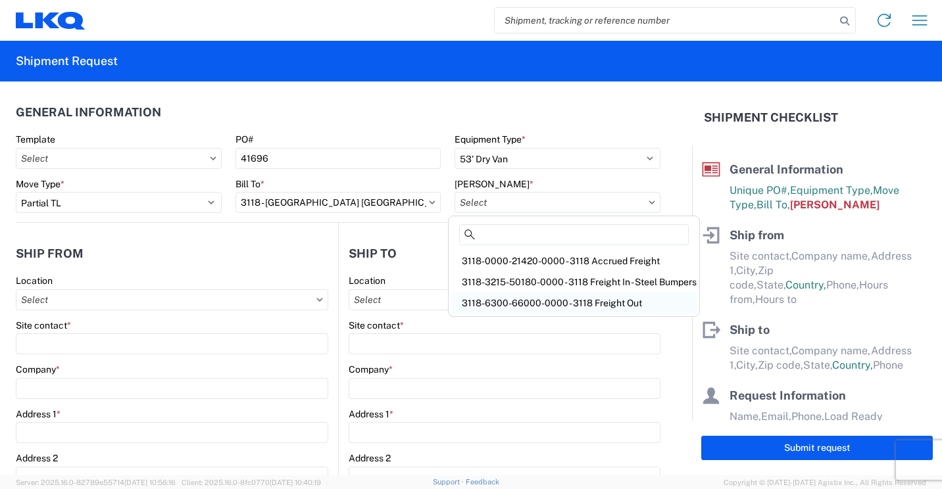
click at [508, 301] on div "3118-6300-66000-0000 - 3118 Freight Out" at bounding box center [573, 303] width 245 height 21
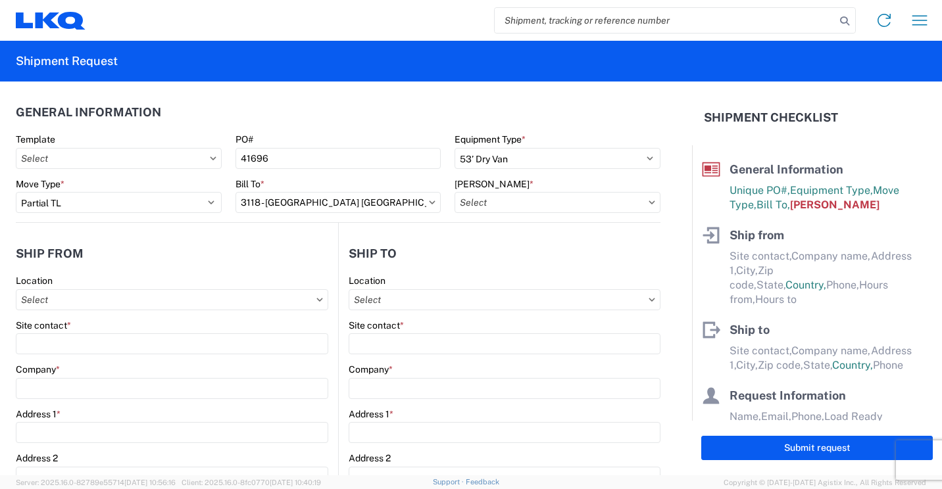
type input "3118-6300-66000-0000 - 3118 Freight Out"
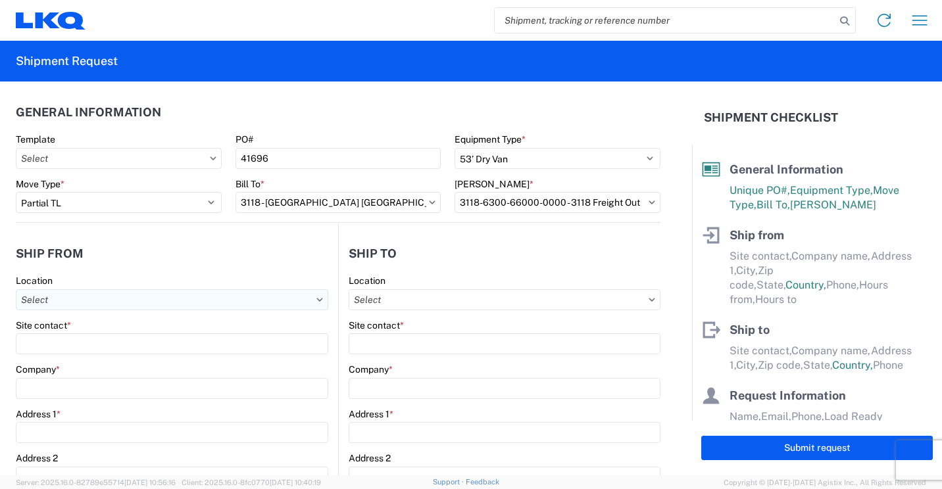
click at [242, 301] on input "Location" at bounding box center [172, 299] width 312 height 21
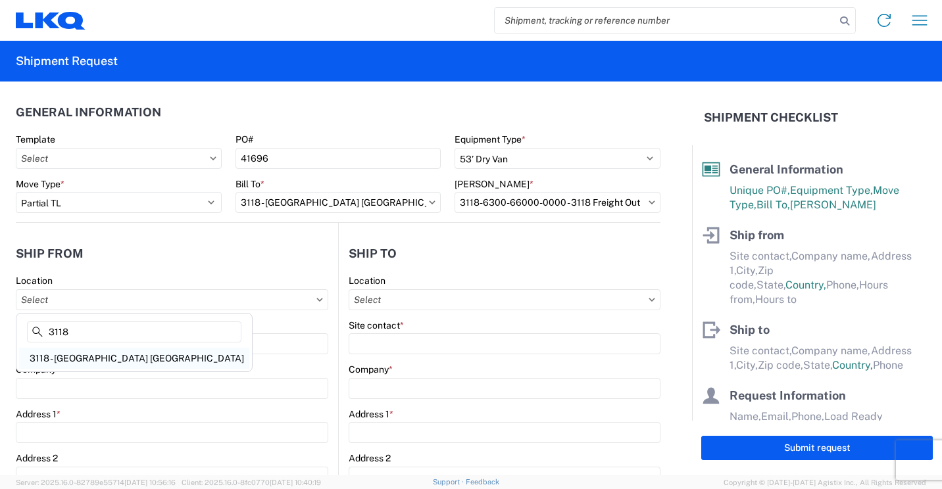
type input "3118"
click at [80, 356] on div "3118 - [GEOGRAPHIC_DATA] [GEOGRAPHIC_DATA]" at bounding box center [134, 358] width 230 height 21
type input "3118 - [GEOGRAPHIC_DATA] [GEOGRAPHIC_DATA]"
type input "LKQ Corporation"
type input "[STREET_ADDRESS]"
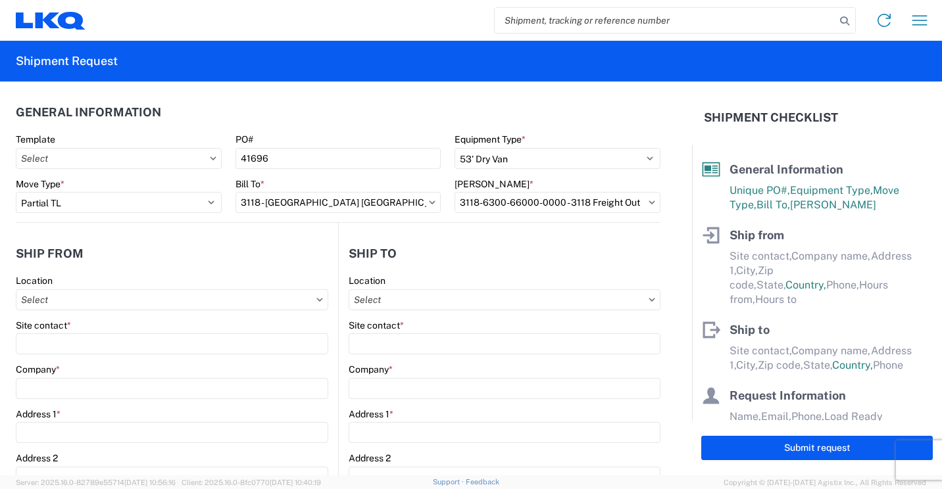
type input "Brainerd"
type input "56401"
select select "MN"
type input "07:00"
type input "16:30"
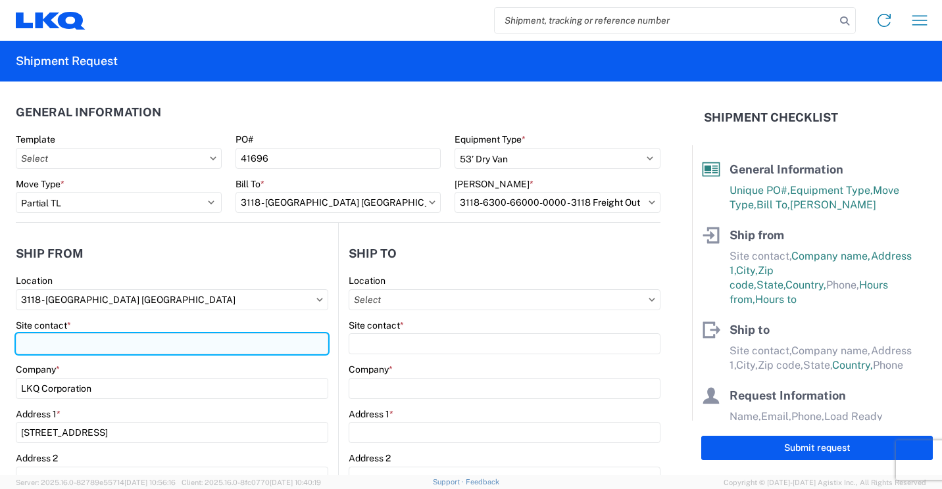
click at [90, 344] on input "Site contact *" at bounding box center [172, 343] width 312 height 21
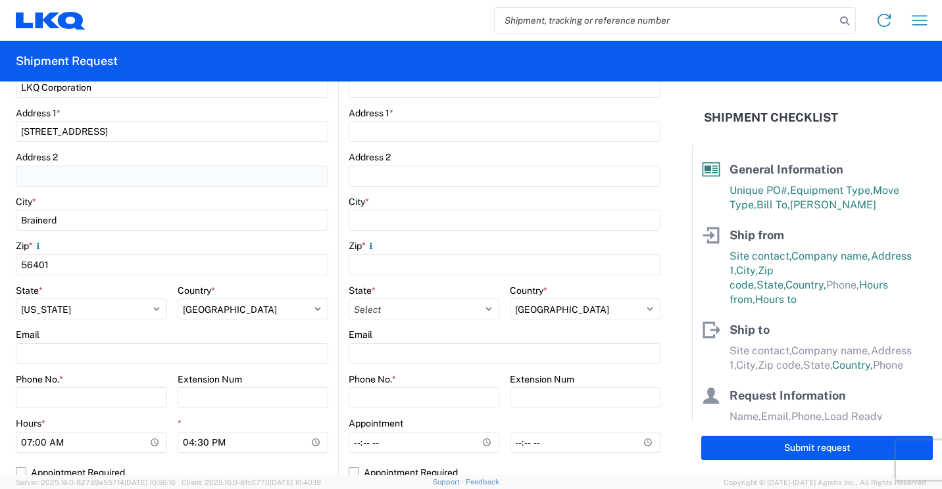
scroll to position [329, 0]
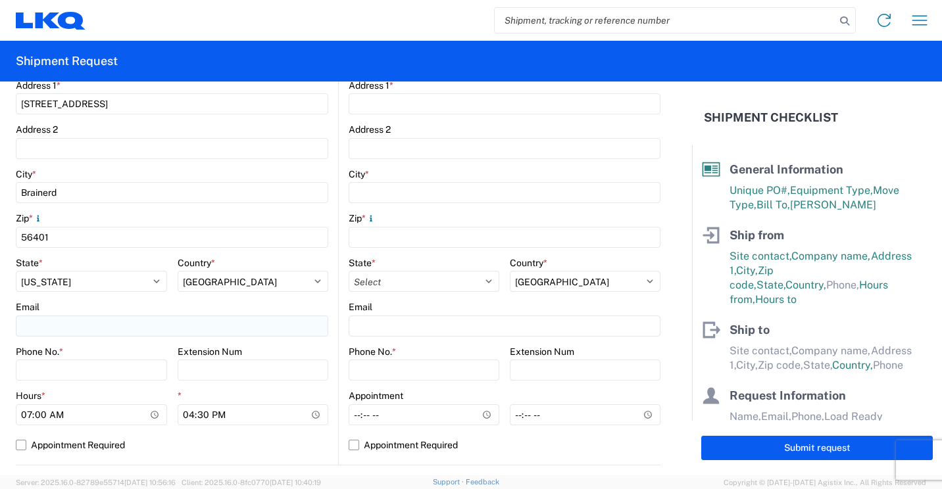
type input "[PERSON_NAME]"
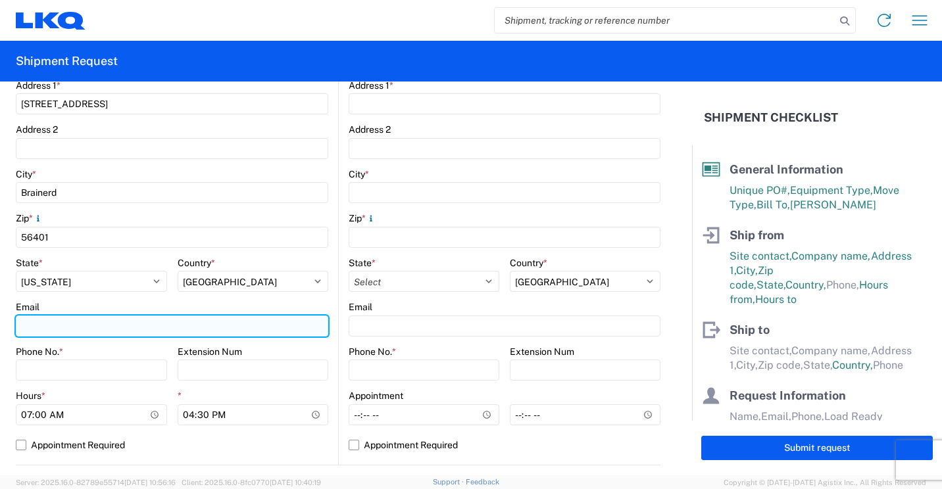
click at [126, 326] on input "Email" at bounding box center [172, 326] width 312 height 21
type input "[EMAIL_ADDRESS][DOMAIN_NAME]"
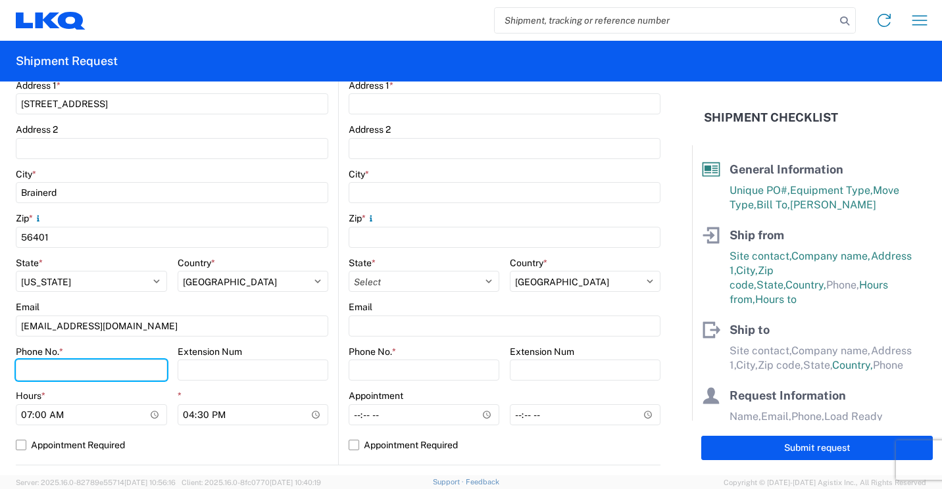
type input "2182973820"
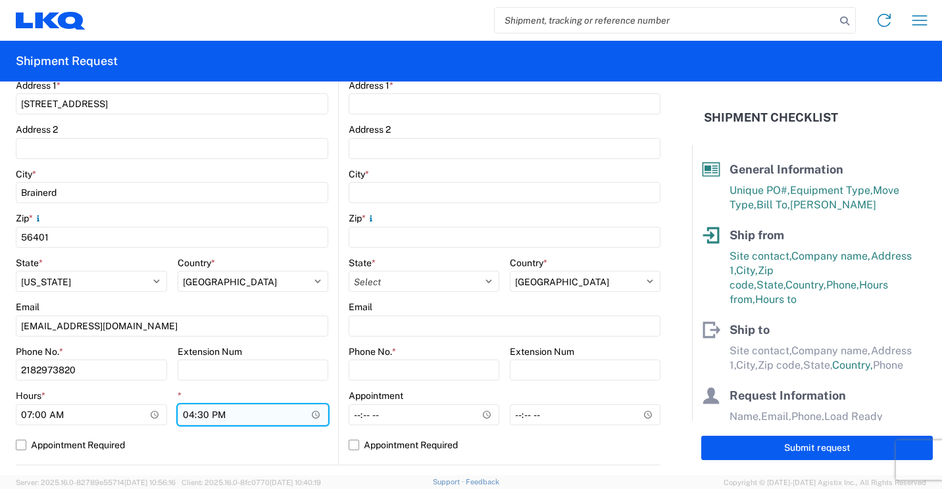
click at [188, 413] on input "16:30" at bounding box center [253, 414] width 151 height 21
type input "13:30"
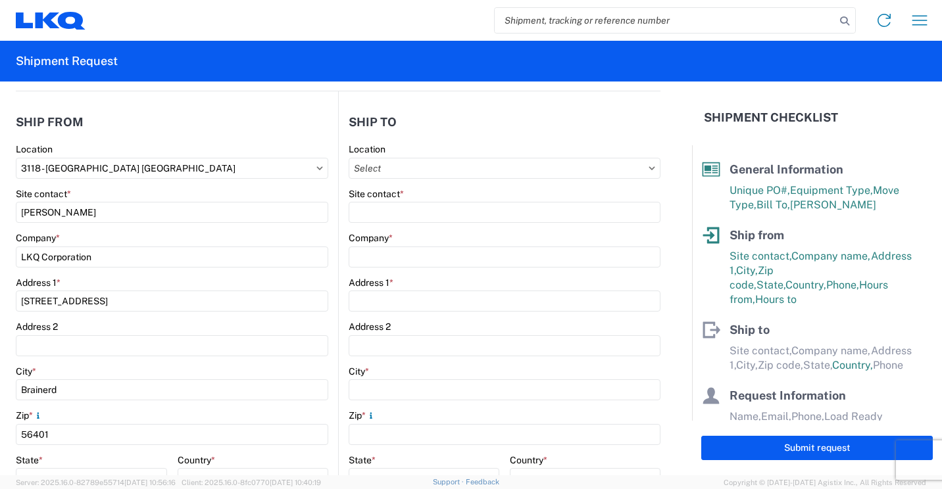
scroll to position [66, 0]
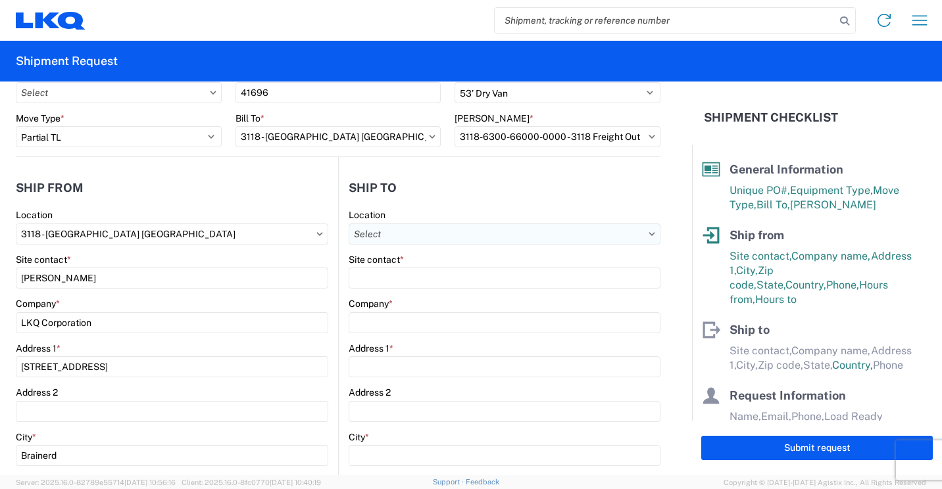
click at [549, 231] on input "Location" at bounding box center [505, 234] width 312 height 21
type input "002"
click at [420, 291] on div "3002 - [GEOGRAPHIC_DATA] (002)" at bounding box center [462, 292] width 230 height 21
type input "3002 - [GEOGRAPHIC_DATA] (002)"
type input "LKQ Corporation"
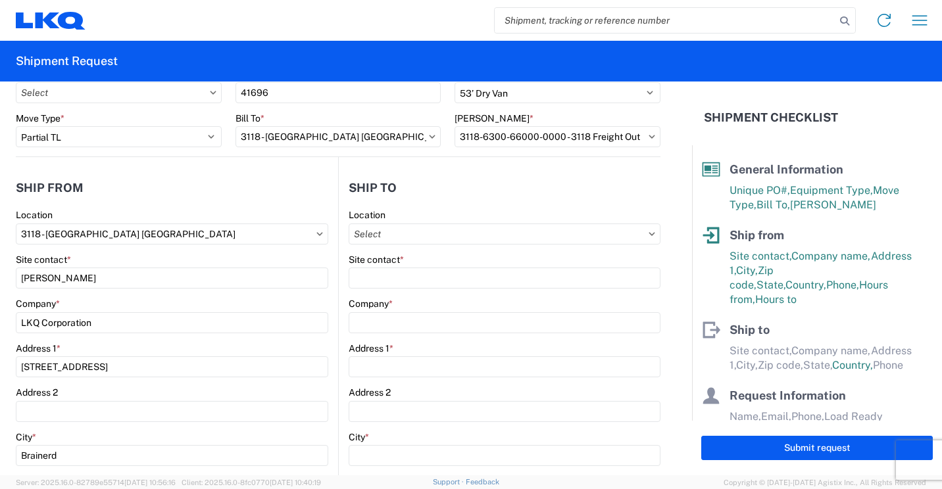
type input "[STREET_ADDRESS]"
type input "Fontana"
type input "92335"
select select "US"
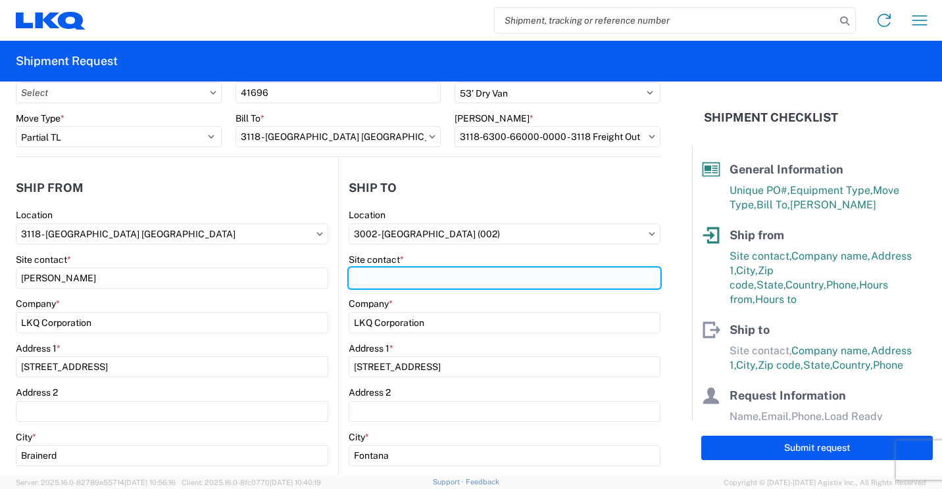
click at [429, 274] on input "Site contact *" at bounding box center [505, 278] width 312 height 21
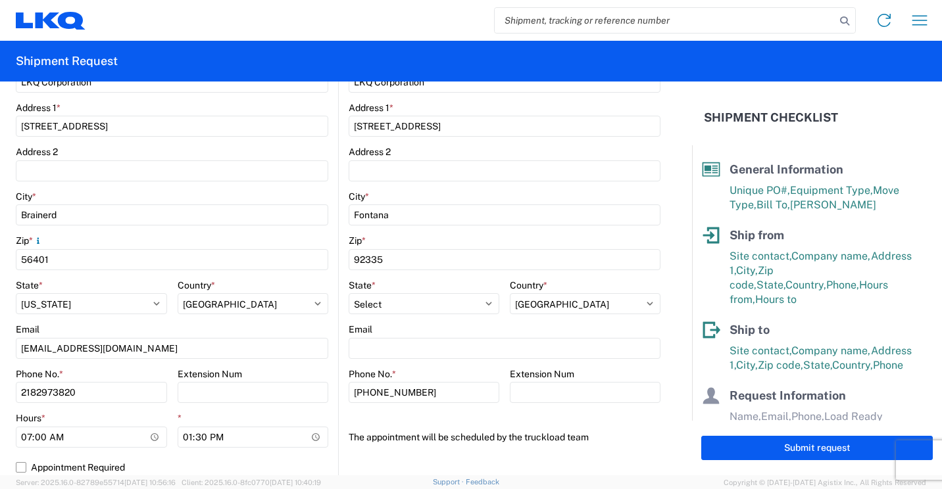
scroll to position [329, 0]
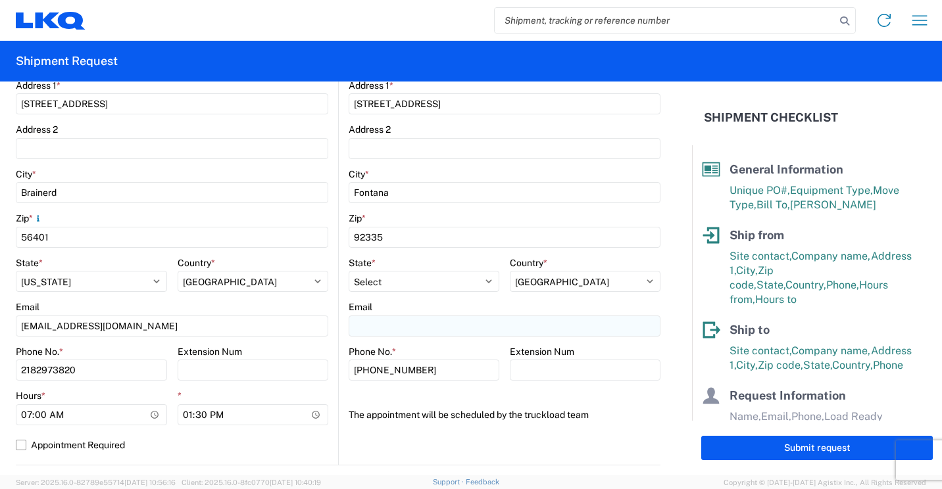
type input "[PERSON_NAME]"
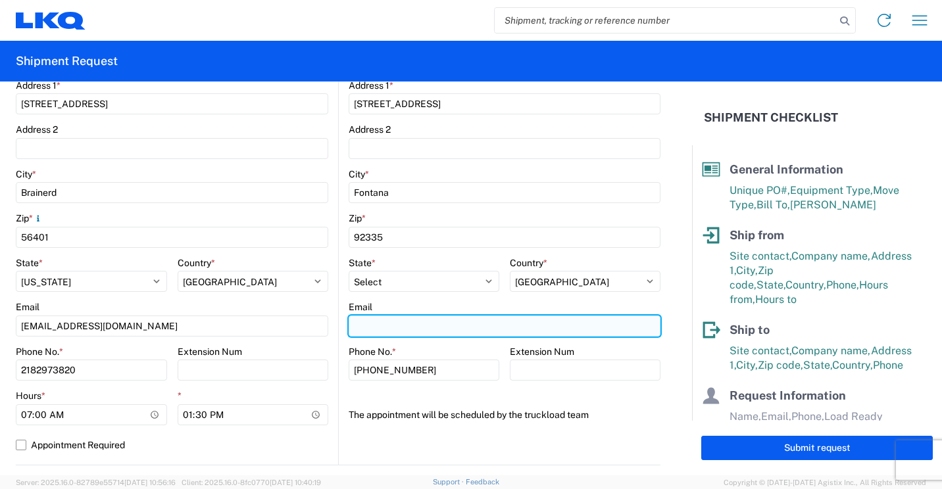
click at [431, 326] on input "Email" at bounding box center [505, 326] width 312 height 21
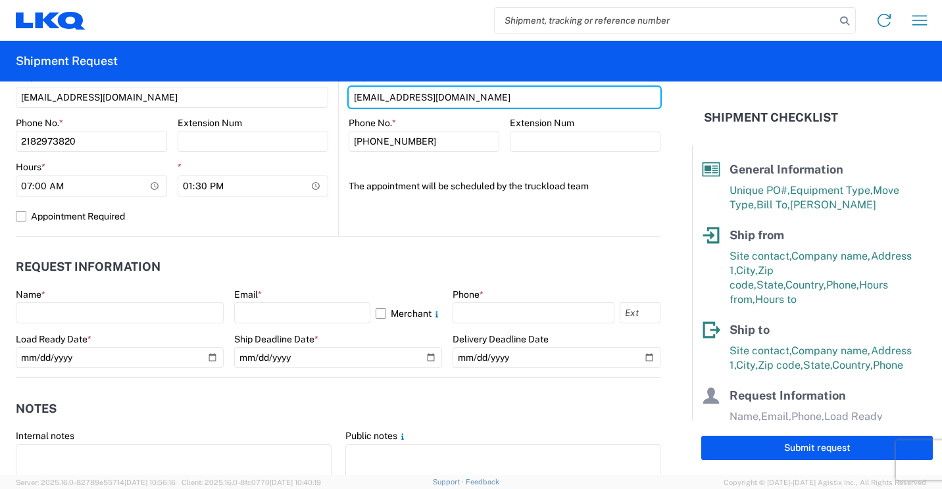
scroll to position [592, 0]
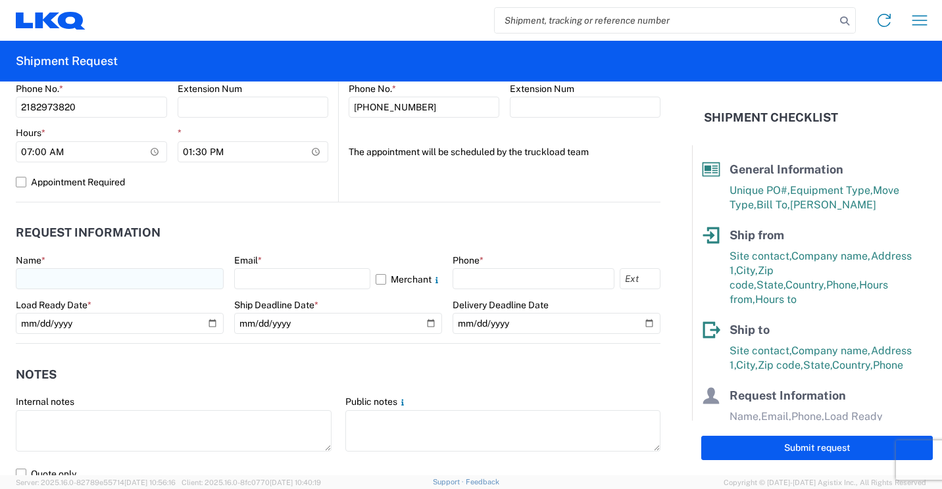
type input "[EMAIL_ADDRESS][DOMAIN_NAME]"
drag, startPoint x: 184, startPoint y: 279, endPoint x: 201, endPoint y: 272, distance: 18.2
click at [184, 279] on input "text" at bounding box center [120, 278] width 208 height 21
type input "[PERSON_NAME]"
click at [304, 275] on input "text" at bounding box center [302, 278] width 136 height 21
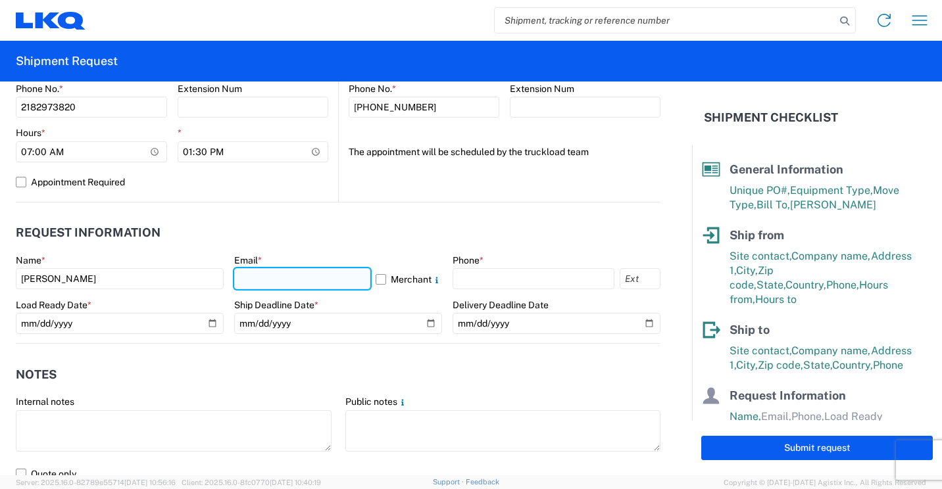
type input "[EMAIL_ADDRESS][DOMAIN_NAME]"
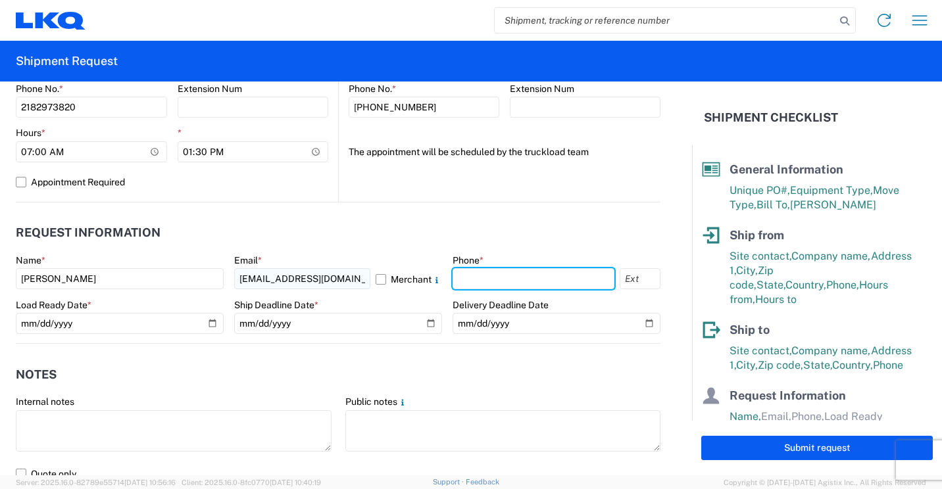
type input "2182973820"
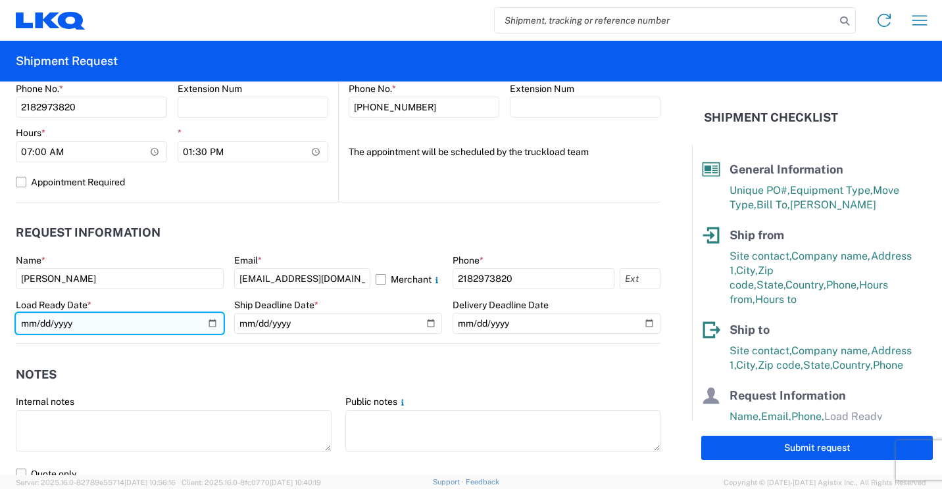
click at [208, 321] on input "date" at bounding box center [120, 323] width 208 height 21
type input "[DATE]"
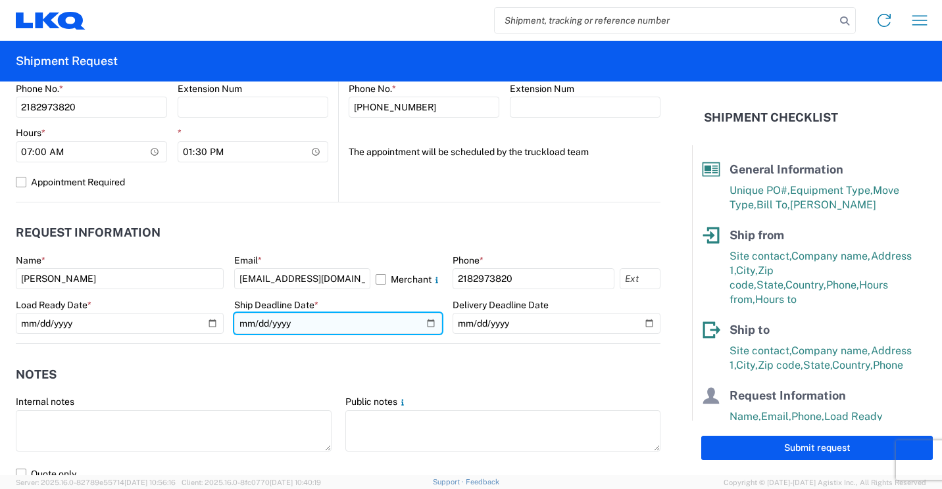
click at [423, 320] on input "date" at bounding box center [338, 323] width 208 height 21
type input "[DATE]"
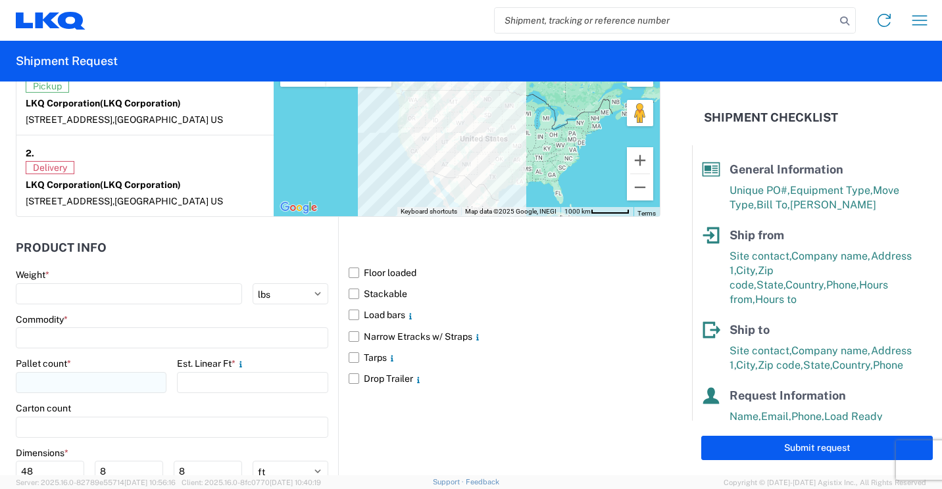
scroll to position [1118, 0]
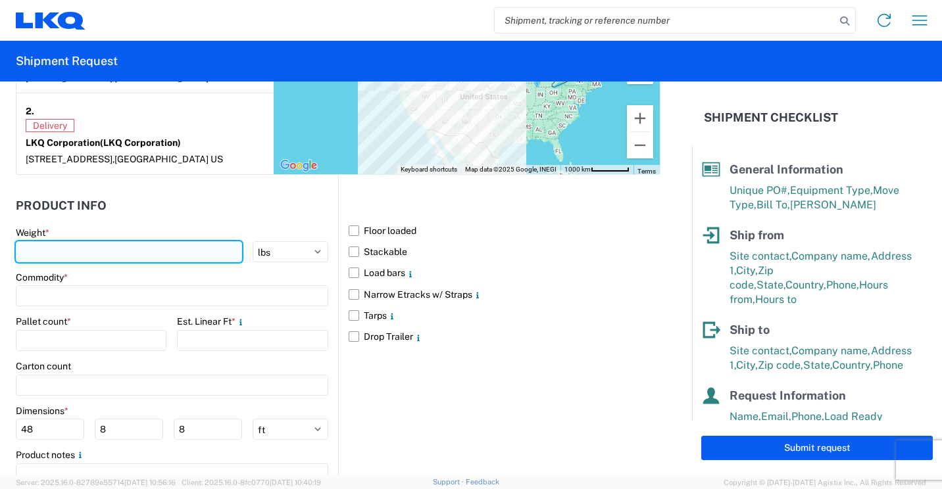
click at [165, 253] on input "number" at bounding box center [129, 251] width 226 height 21
type input "6709"
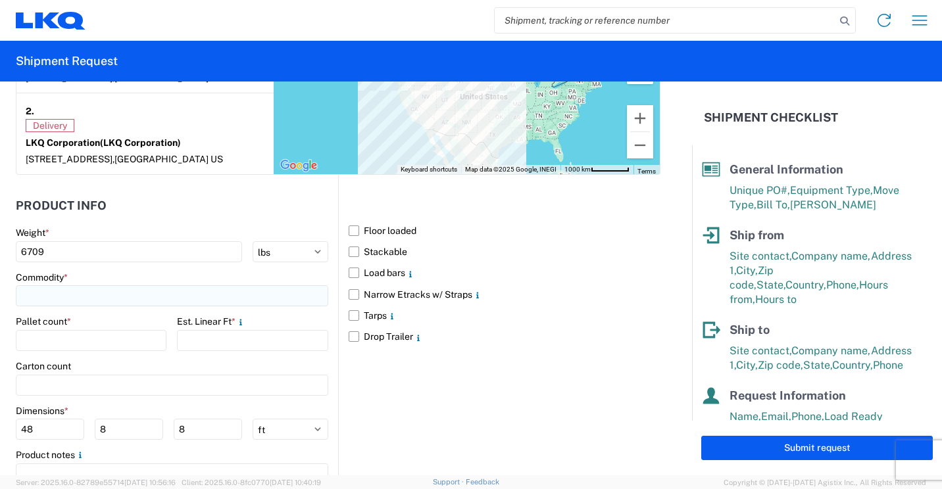
click at [173, 292] on input at bounding box center [172, 295] width 312 height 21
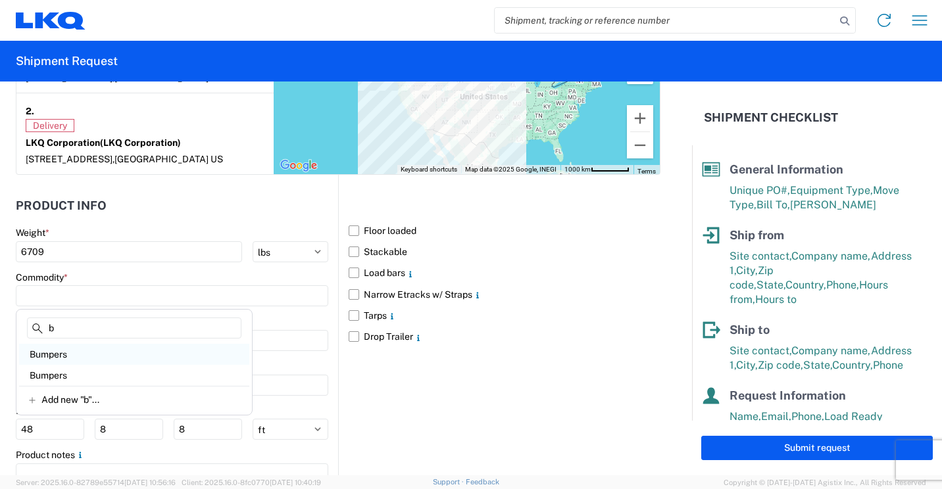
type input "b"
click at [60, 349] on div "Bumpers" at bounding box center [134, 354] width 230 height 21
type input "Bumpers"
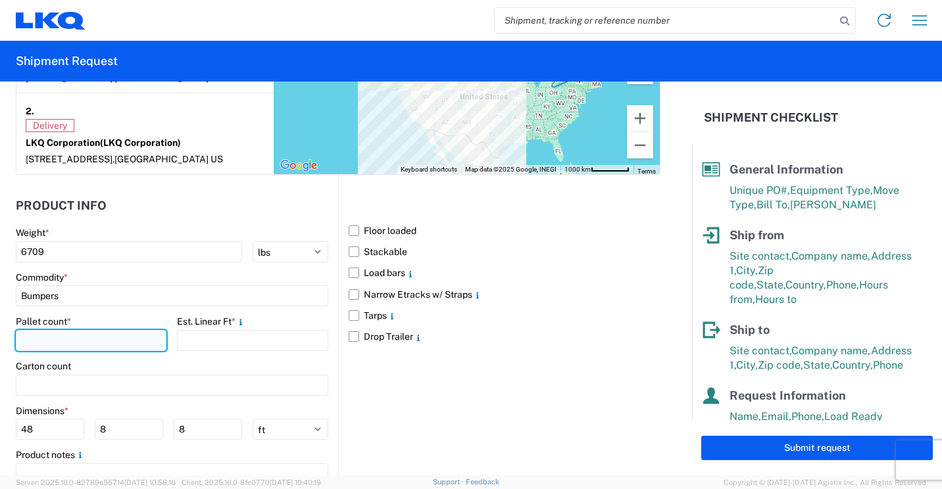
click at [76, 340] on input "number" at bounding box center [91, 340] width 151 height 21
type input "7"
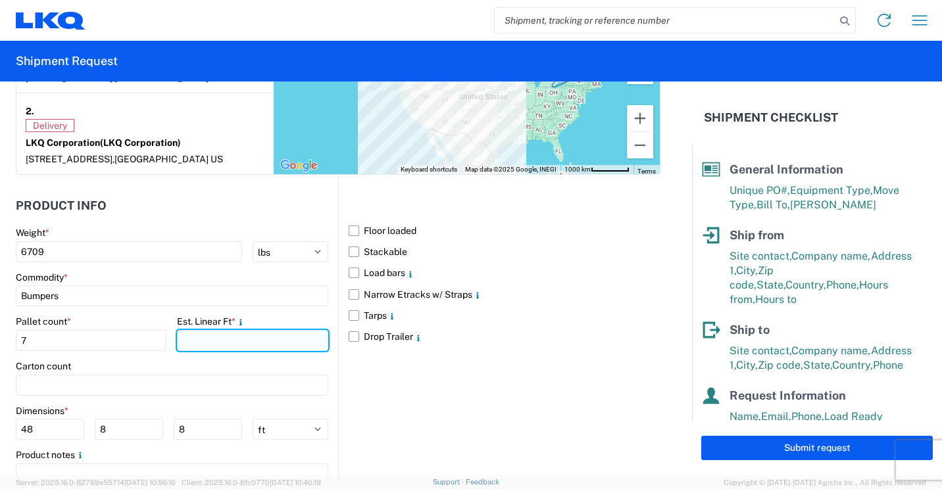
click at [205, 343] on input "number" at bounding box center [252, 340] width 151 height 21
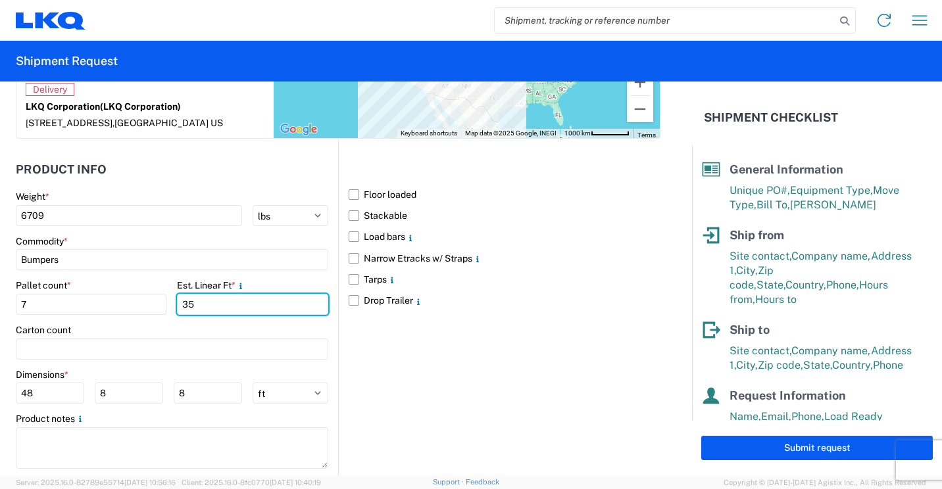
scroll to position [1184, 0]
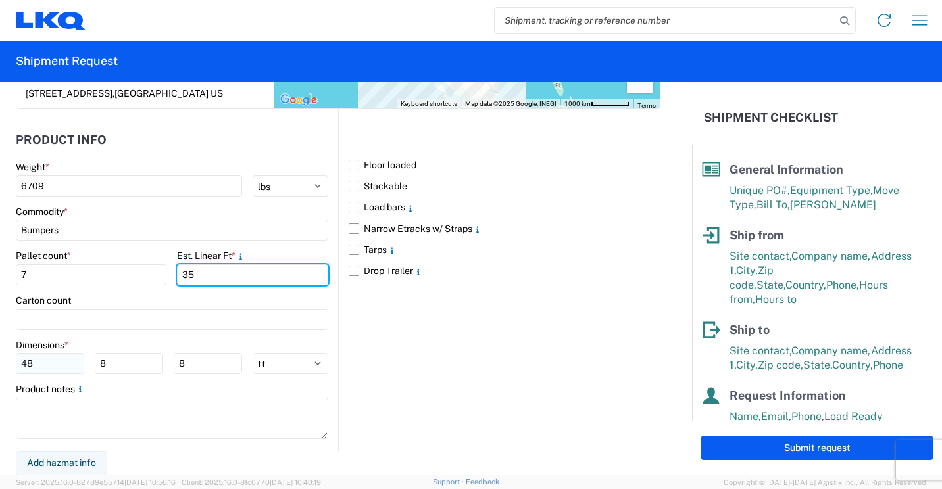
type input "35"
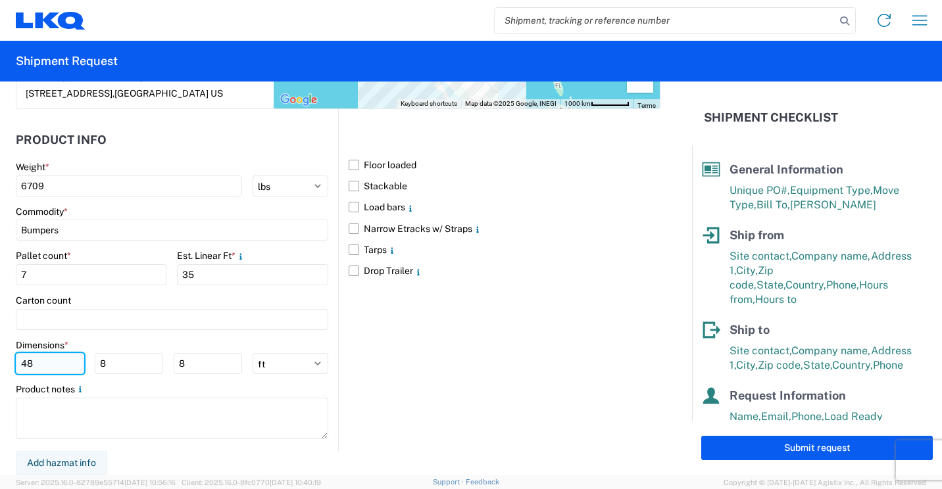
click at [71, 364] on input "48" at bounding box center [50, 363] width 68 height 21
type input "4"
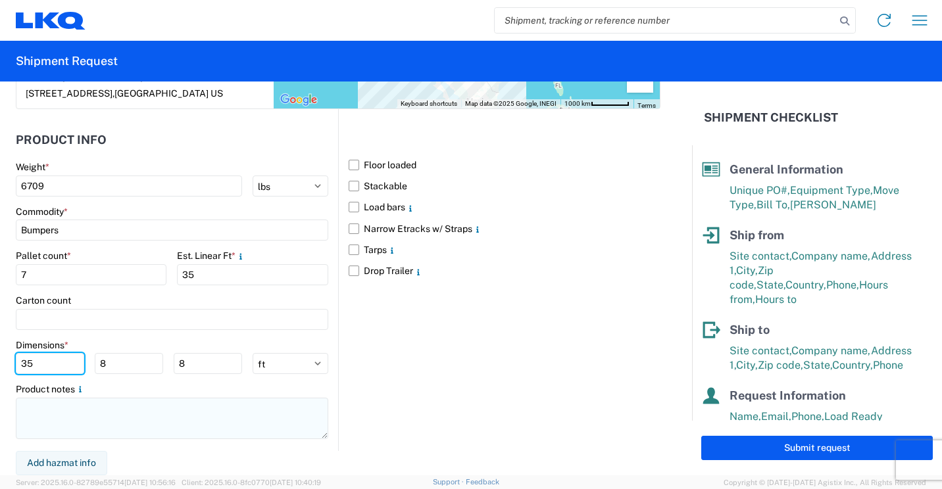
type input "35"
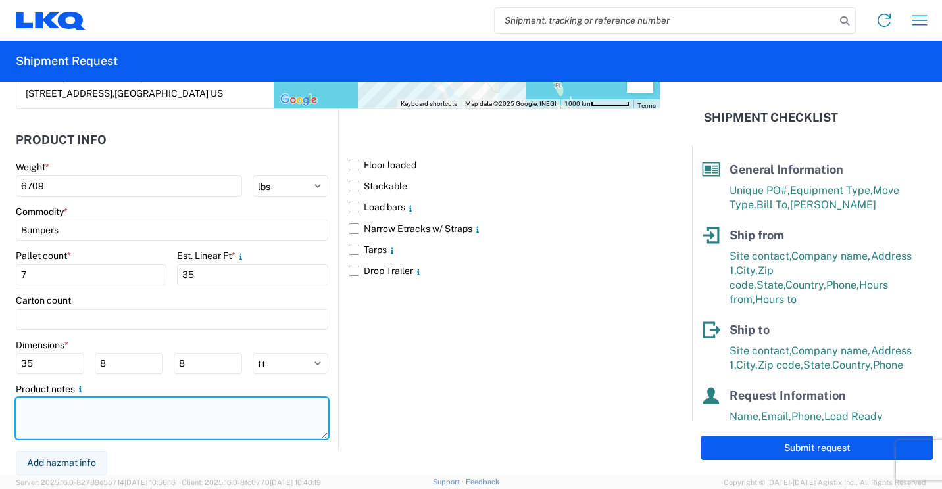
drag, startPoint x: 123, startPoint y: 405, endPoint x: 153, endPoint y: 402, distance: 30.4
click at [124, 406] on textarea at bounding box center [172, 418] width 312 height 41
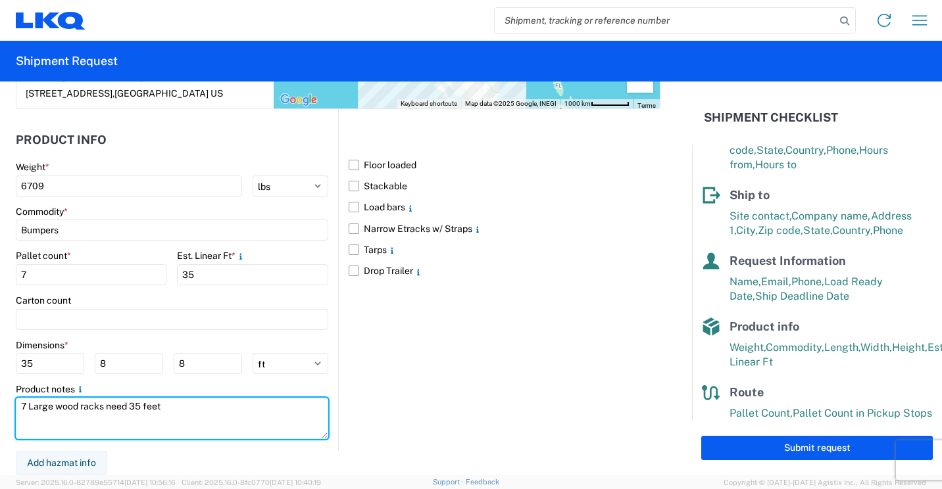
scroll to position [163, 0]
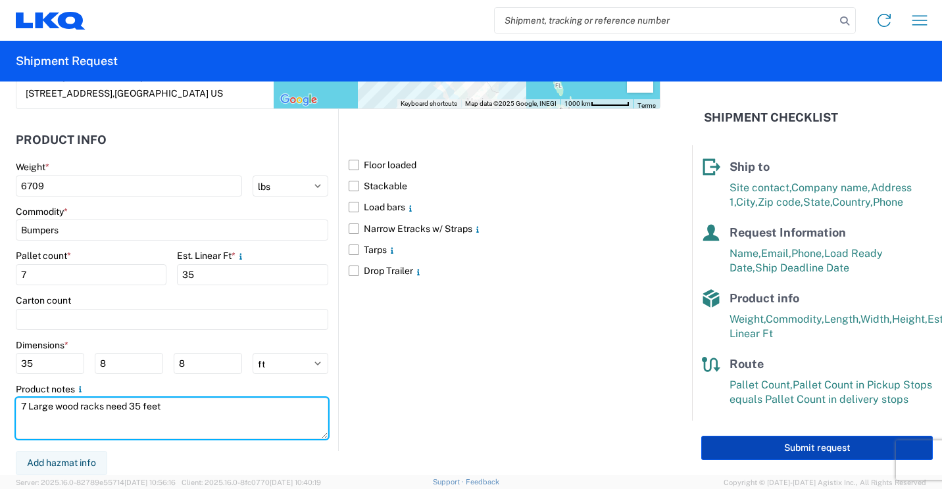
type textarea "7 Large wood racks need 35 feet"
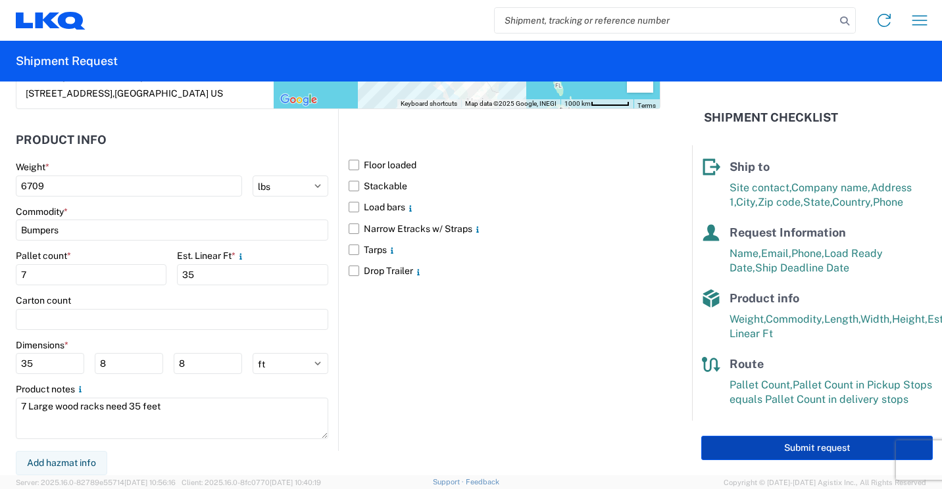
click at [769, 448] on button "Submit request" at bounding box center [816, 448] width 231 height 24
select select "US"
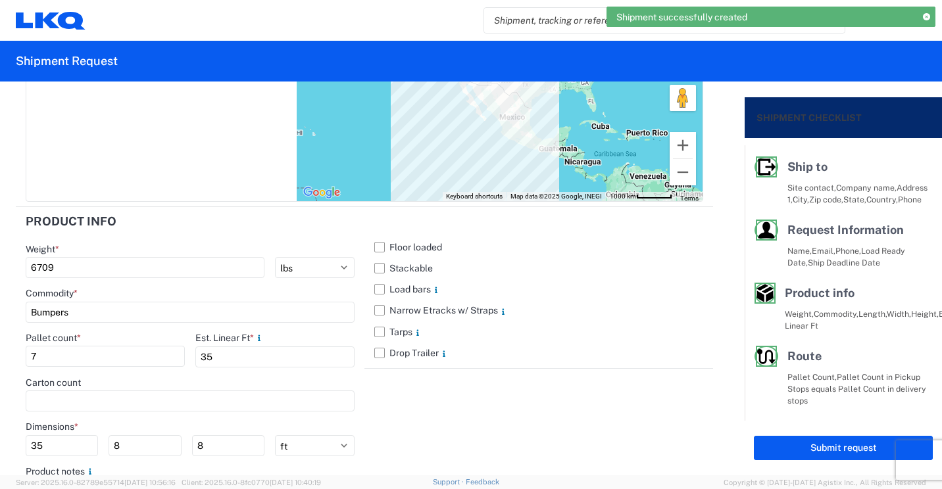
scroll to position [151, 0]
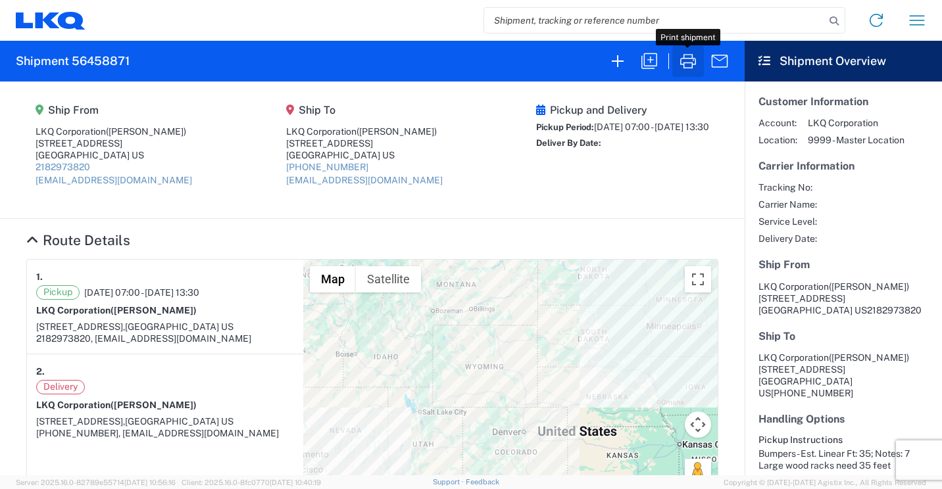
click at [686, 55] on icon "button" at bounding box center [688, 61] width 16 height 14
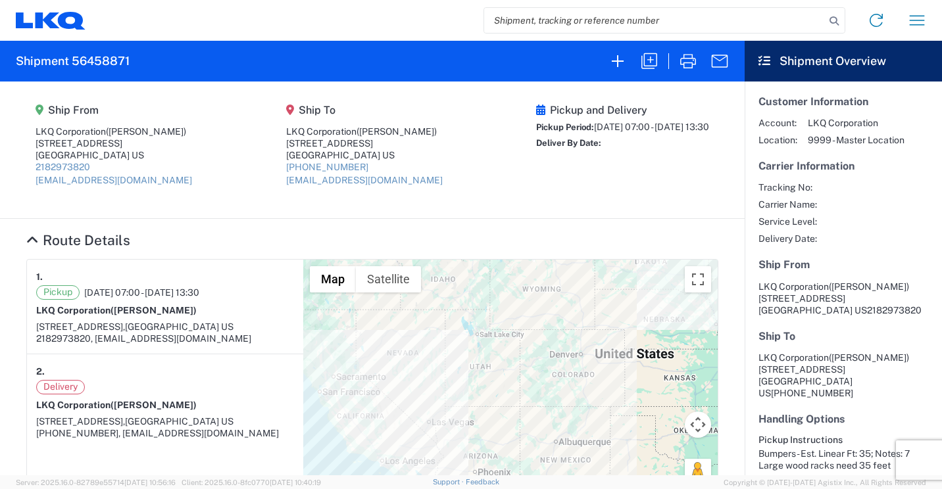
drag, startPoint x: 412, startPoint y: 370, endPoint x: 469, endPoint y: 289, distance: 98.7
click at [469, 289] on div "To navigate, press the arrow keys." at bounding box center [510, 418] width 414 height 316
